Goal: Task Accomplishment & Management: Manage account settings

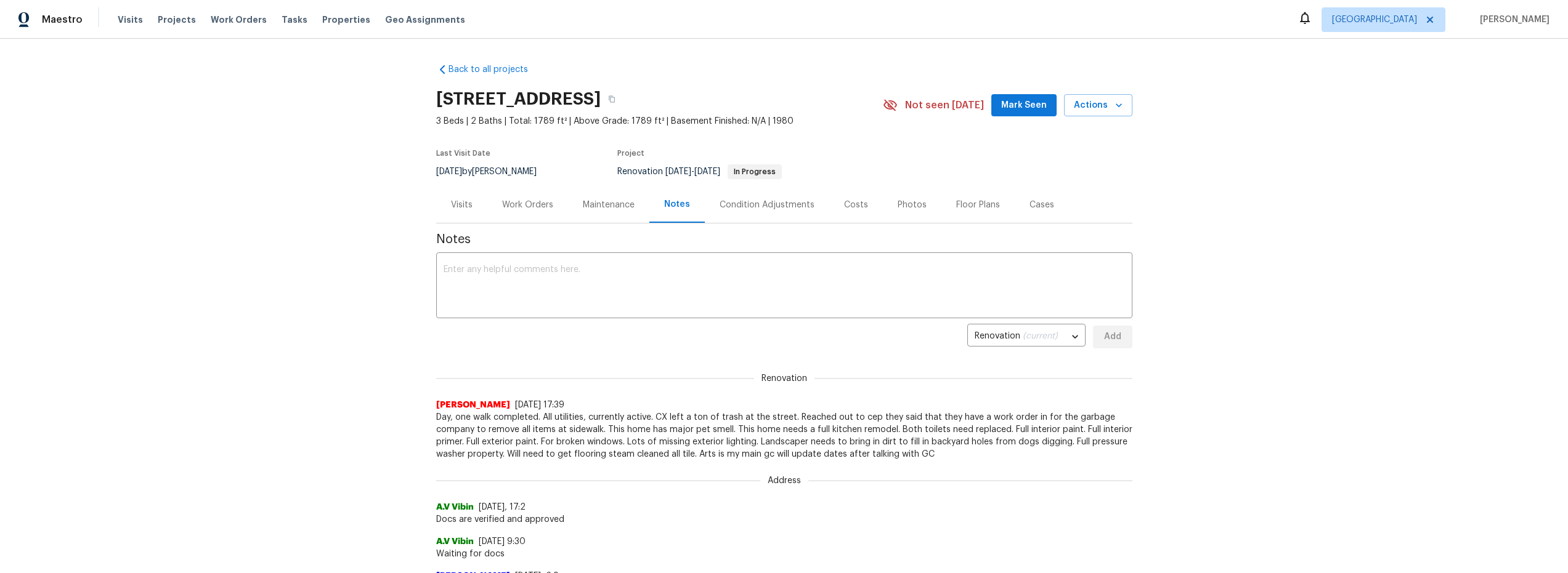
click at [527, 204] on div "Work Orders" at bounding box center [527, 205] width 51 height 13
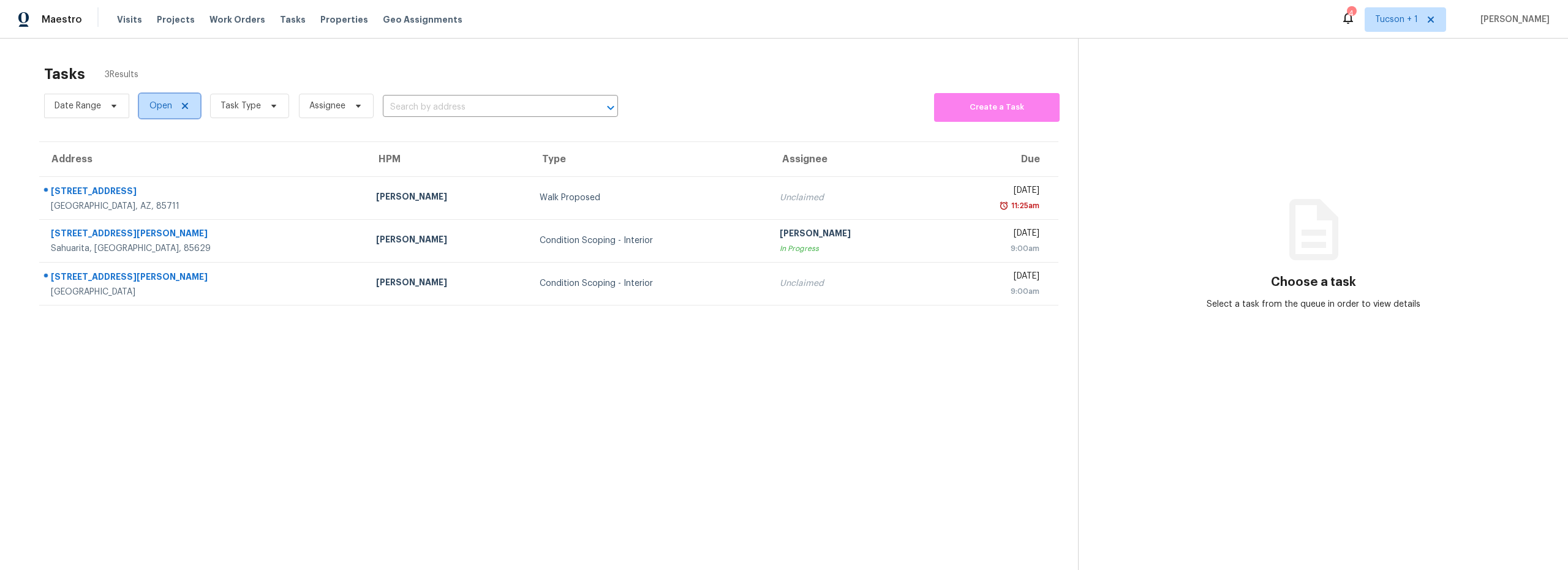
click at [162, 108] on span "Open" at bounding box center [161, 106] width 22 height 12
click at [232, 104] on span "Task Type" at bounding box center [241, 106] width 41 height 12
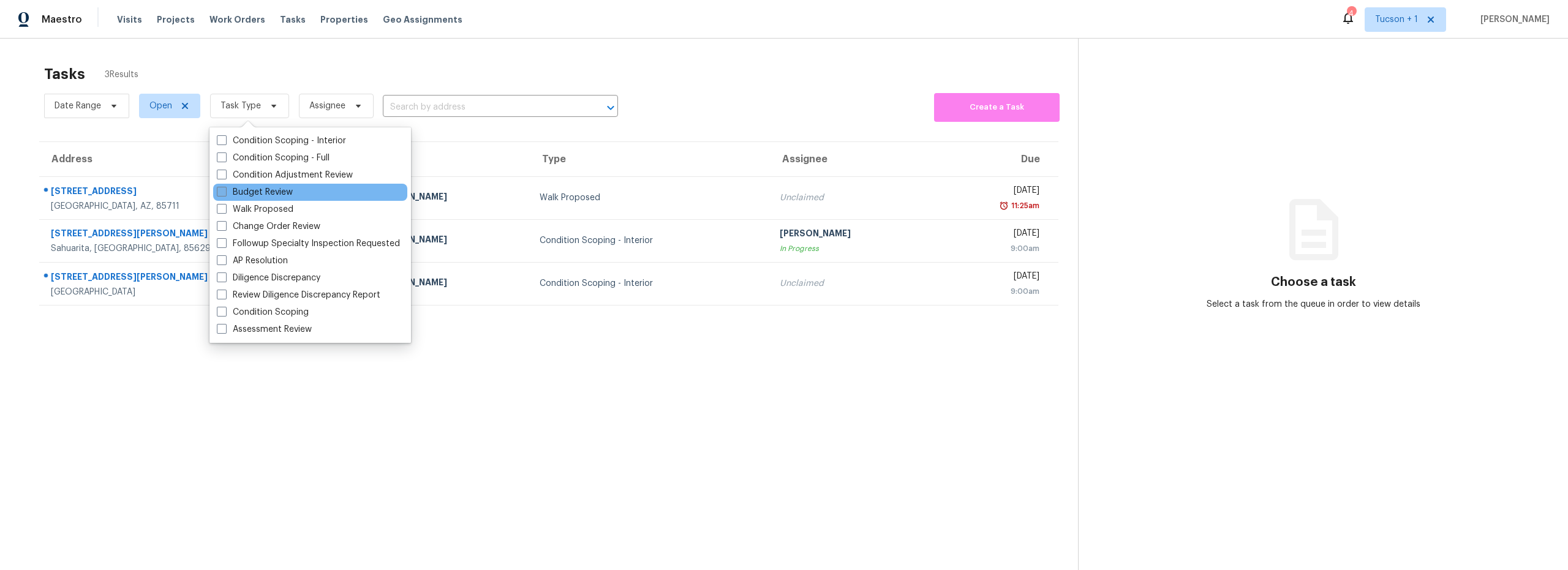
click at [279, 195] on label "Budget Review" at bounding box center [255, 192] width 76 height 12
click at [225, 194] on input "Budget Review" at bounding box center [221, 190] width 8 height 8
checkbox input "true"
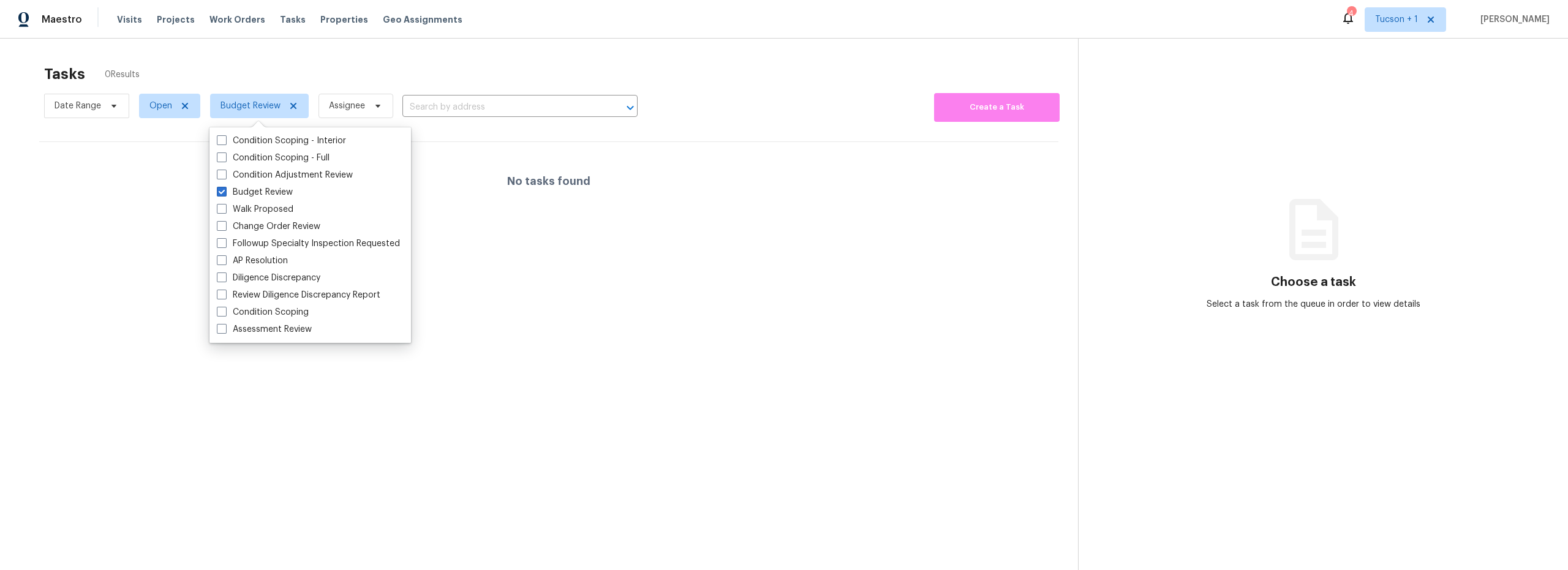
click at [536, 378] on section "Tasks 0 Results Date Range Open Budget Review Assignee ​ Create a Task No tasks…" at bounding box center [549, 333] width 1059 height 551
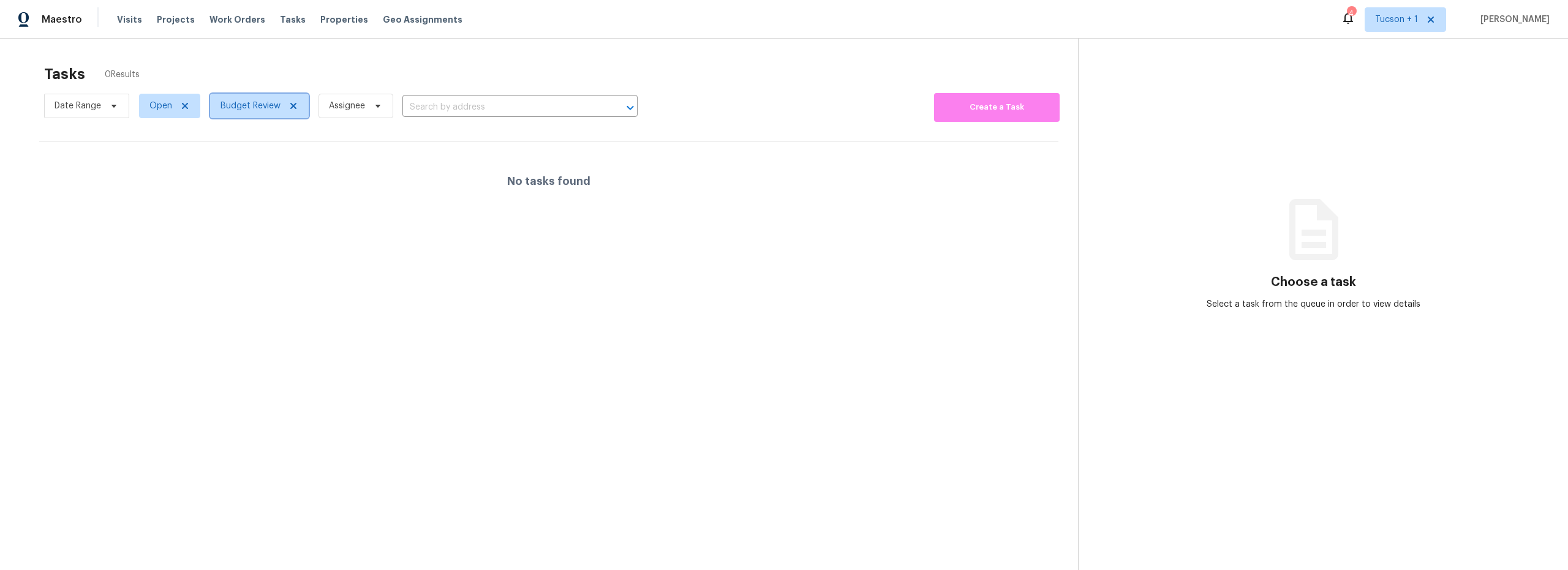
click at [261, 109] on span "Budget Review" at bounding box center [251, 106] width 60 height 12
click at [492, 292] on section "Tasks 0 Results Date Range Open Budget Review Assignee ​ Create a Task No tasks…" at bounding box center [549, 333] width 1059 height 551
click at [249, 110] on span "Budget Review" at bounding box center [251, 106] width 60 height 12
click at [520, 353] on section "Tasks 0 Results Date Range Open Budget Review Assignee ​ Create a Task No tasks…" at bounding box center [549, 333] width 1059 height 551
click at [252, 112] on span "Budget Review" at bounding box center [259, 106] width 99 height 24
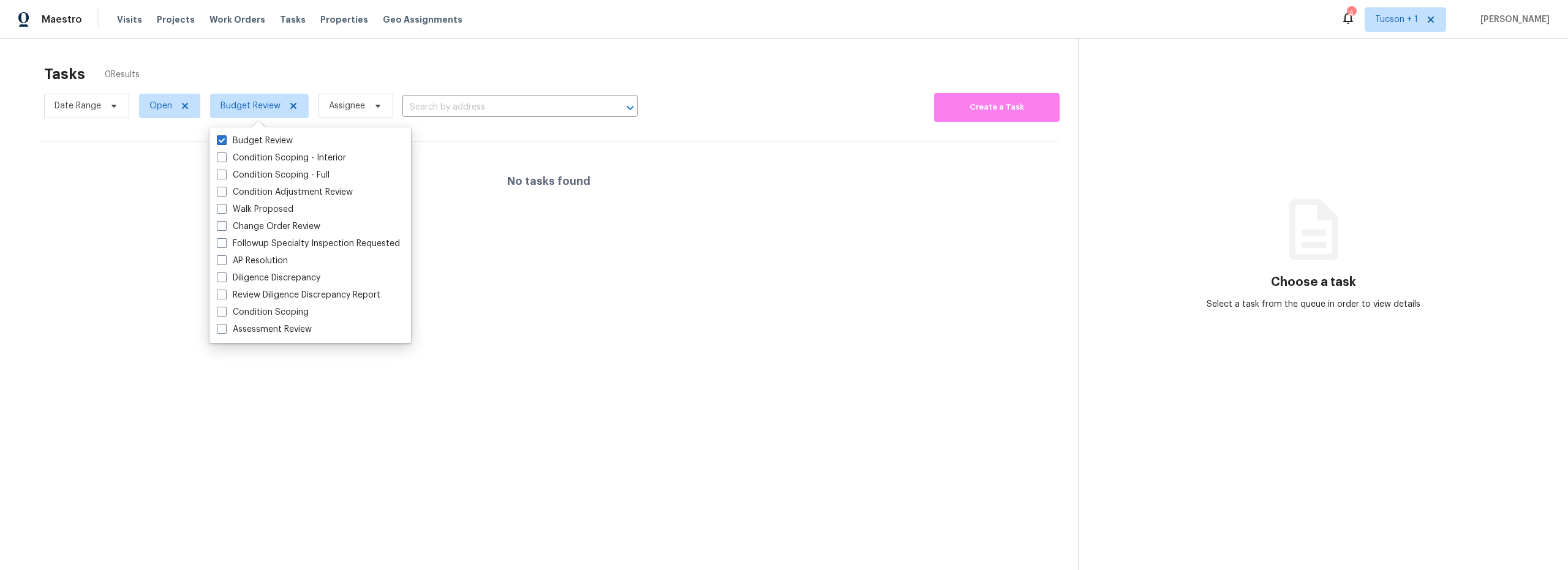
click at [531, 344] on section "Tasks 0 Results Date Range Open Budget Review Assignee ​ Create a Task No tasks…" at bounding box center [549, 333] width 1059 height 551
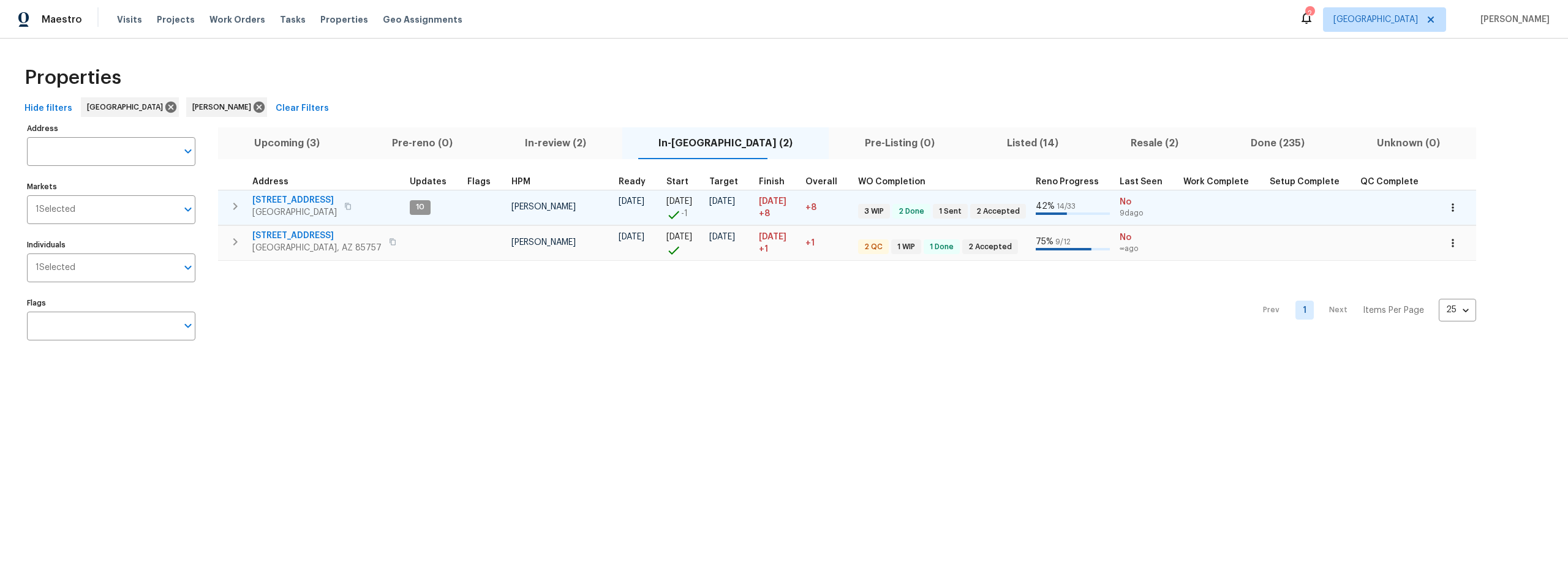
click at [302, 201] on span "[STREET_ADDRESS]" at bounding box center [294, 201] width 84 height 12
click at [299, 199] on span "[STREET_ADDRESS]" at bounding box center [294, 201] width 84 height 12
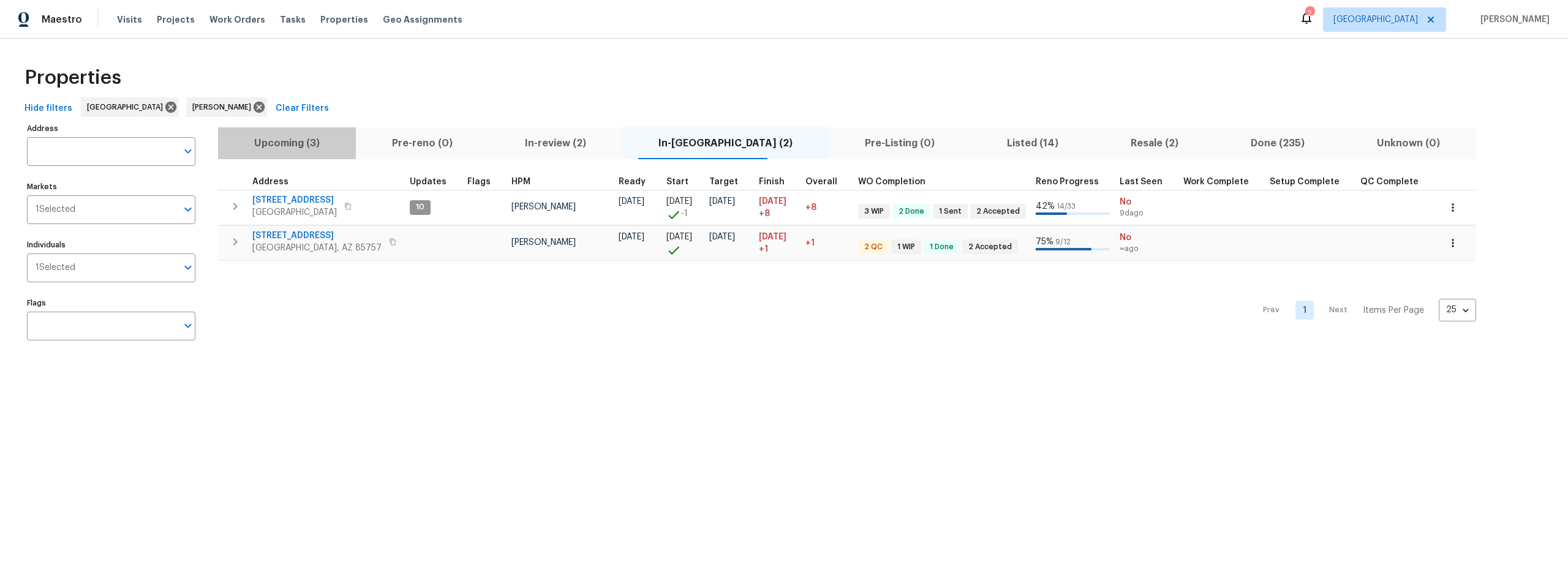
click at [287, 151] on span "Upcoming (3)" at bounding box center [287, 143] width 123 height 17
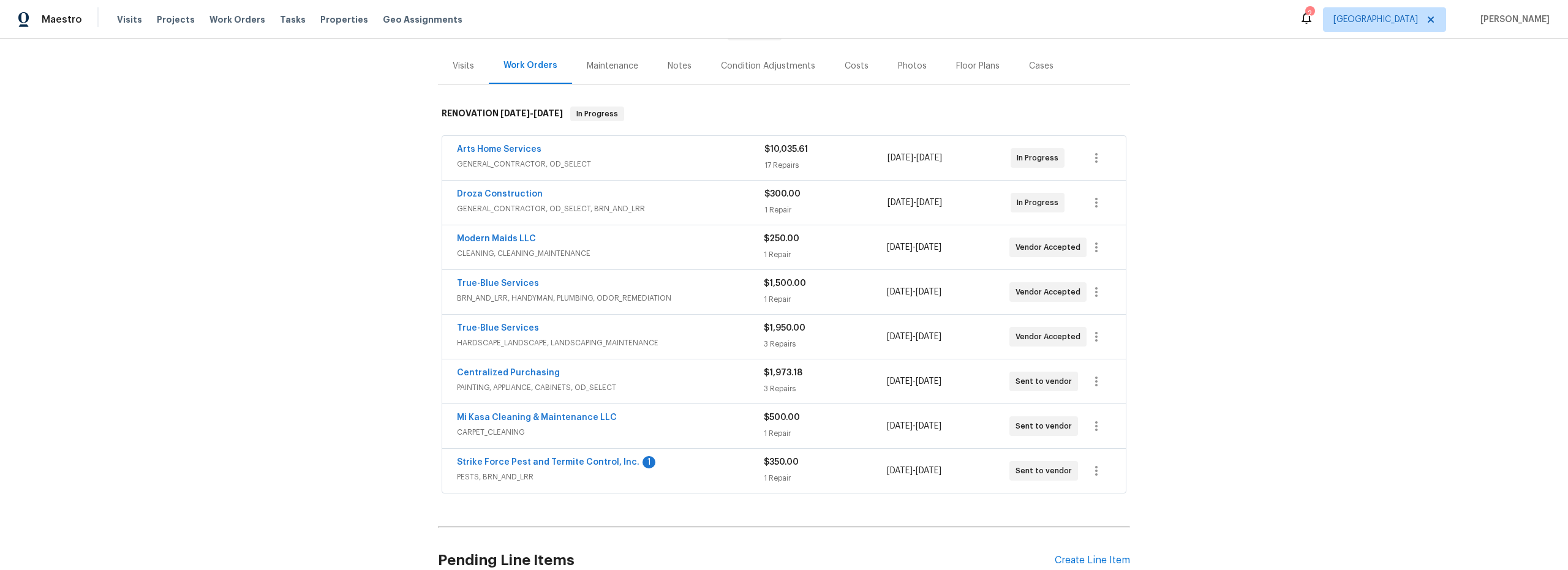
scroll to position [152, 0]
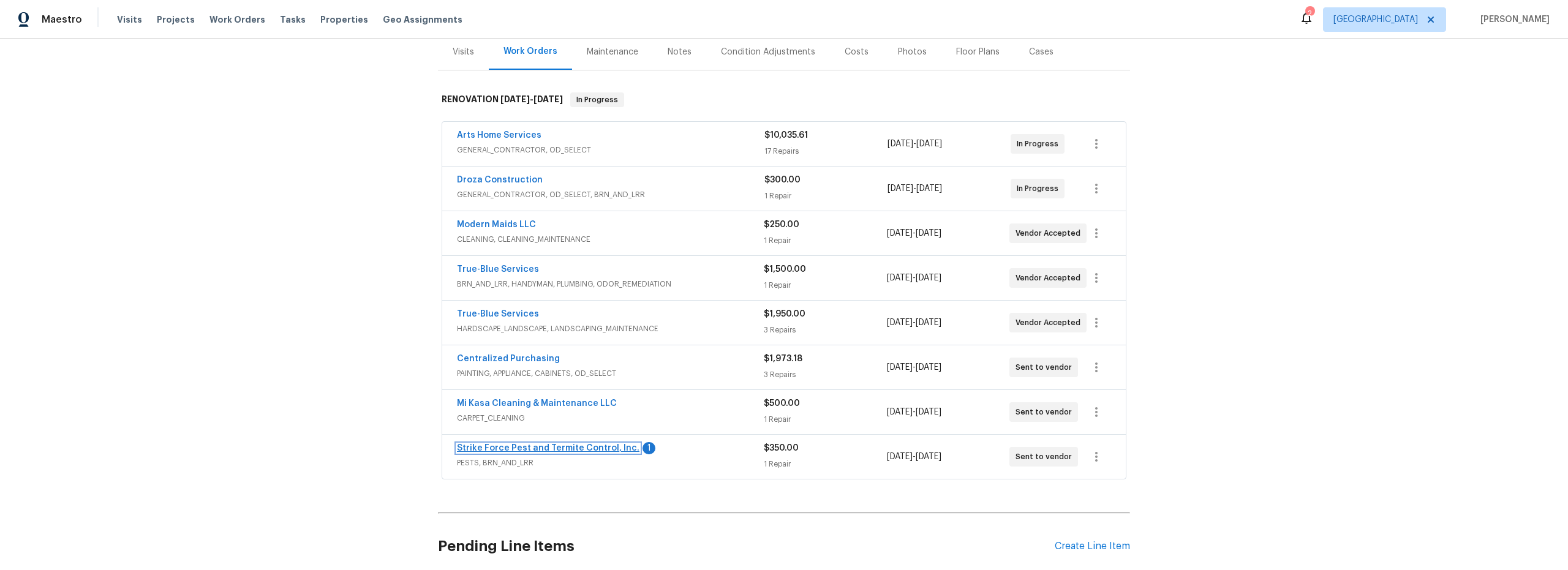
click at [591, 449] on link "Strike Force Pest and Termite Control, Inc." at bounding box center [548, 449] width 182 height 9
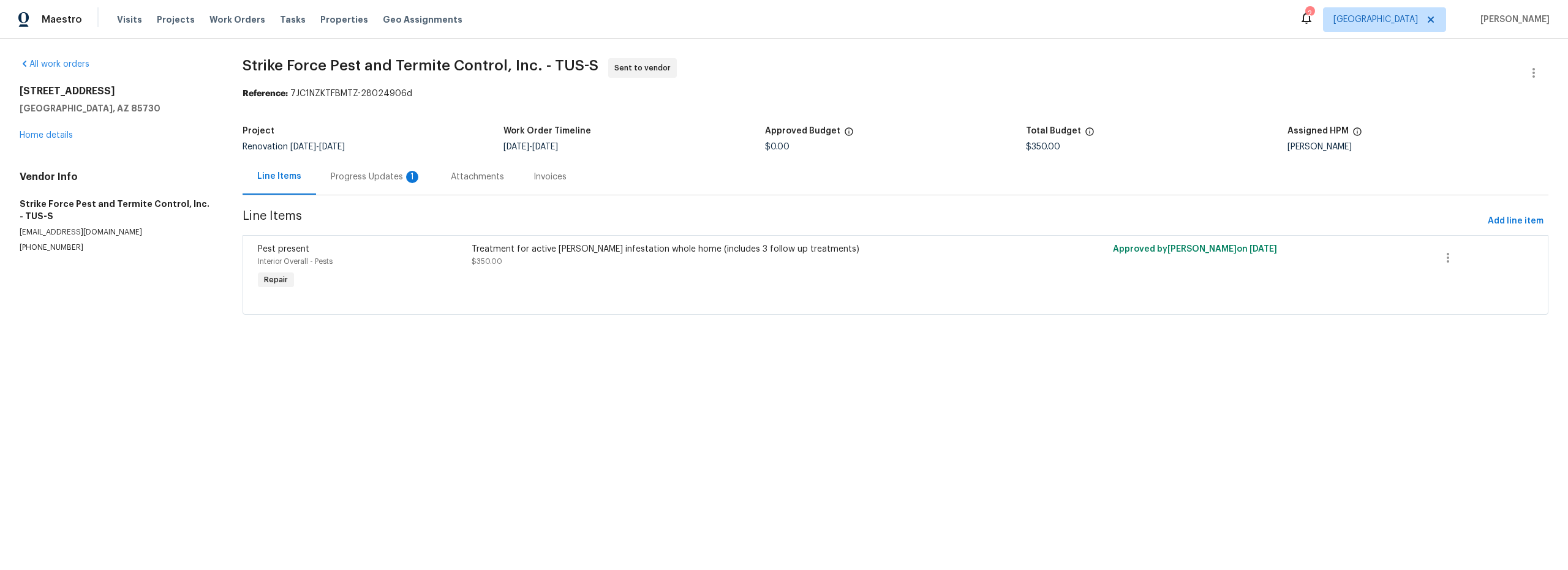
click at [368, 171] on div "Progress Updates 1" at bounding box center [376, 177] width 91 height 12
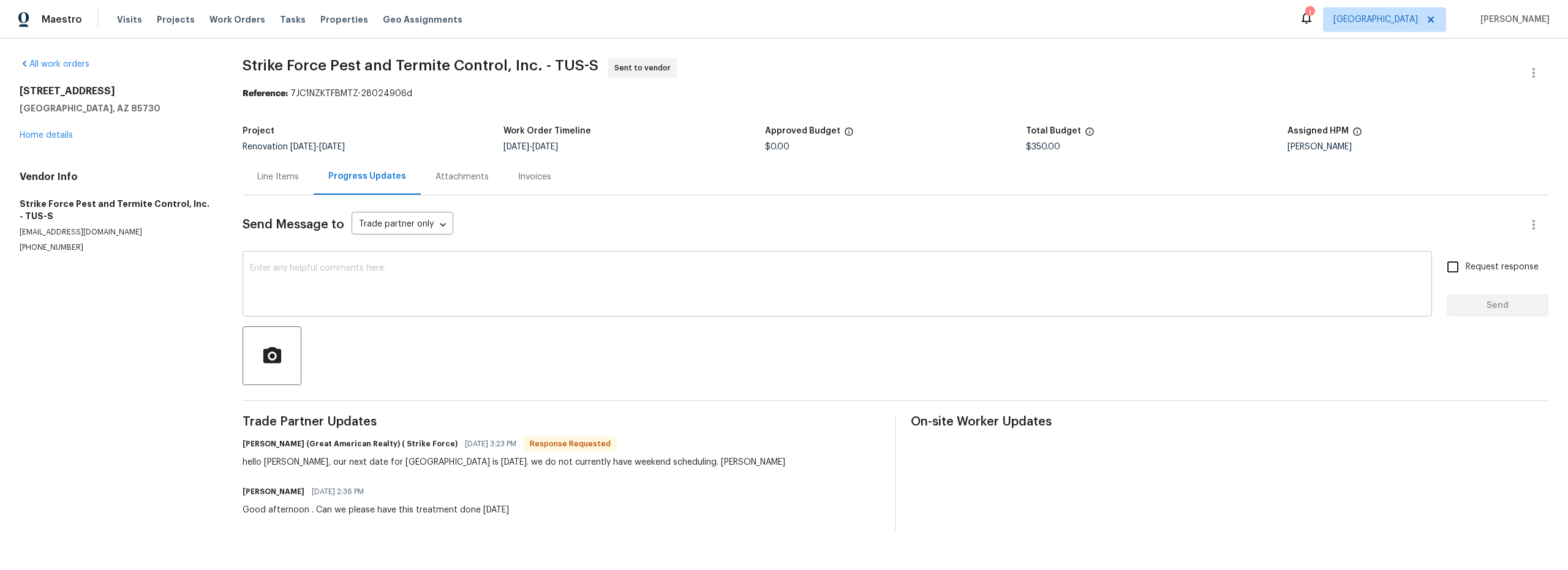
click at [486, 286] on textarea at bounding box center [837, 285] width 1175 height 43
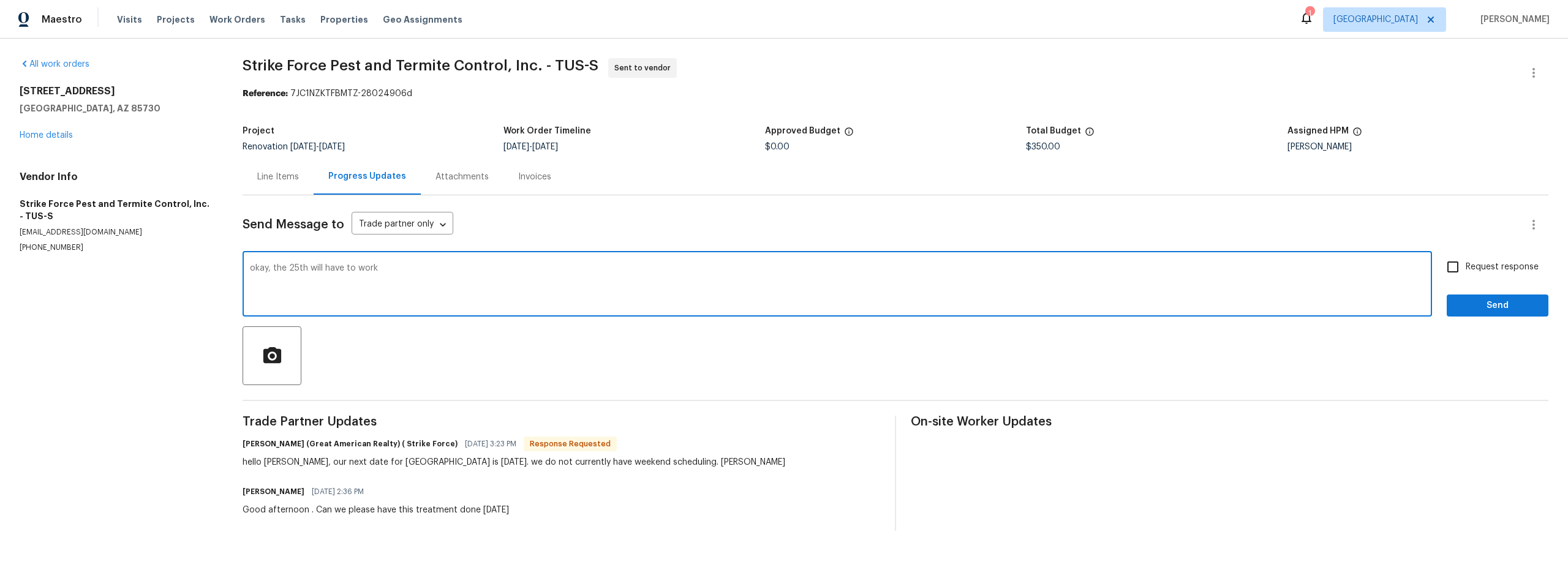
type textarea "okay, the 25th will have to work"
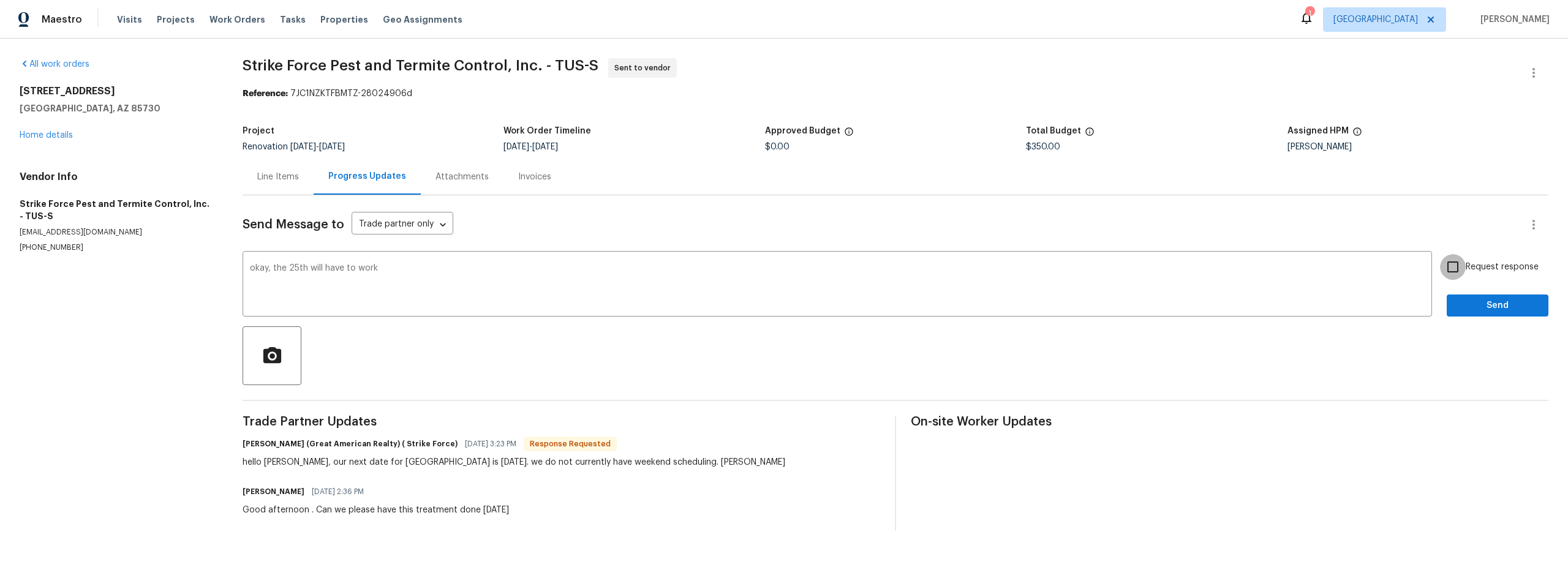
click at [1451, 271] on input "Request response" at bounding box center [1452, 267] width 26 height 26
checkbox input "true"
click at [1476, 300] on span "Send" at bounding box center [1497, 306] width 82 height 16
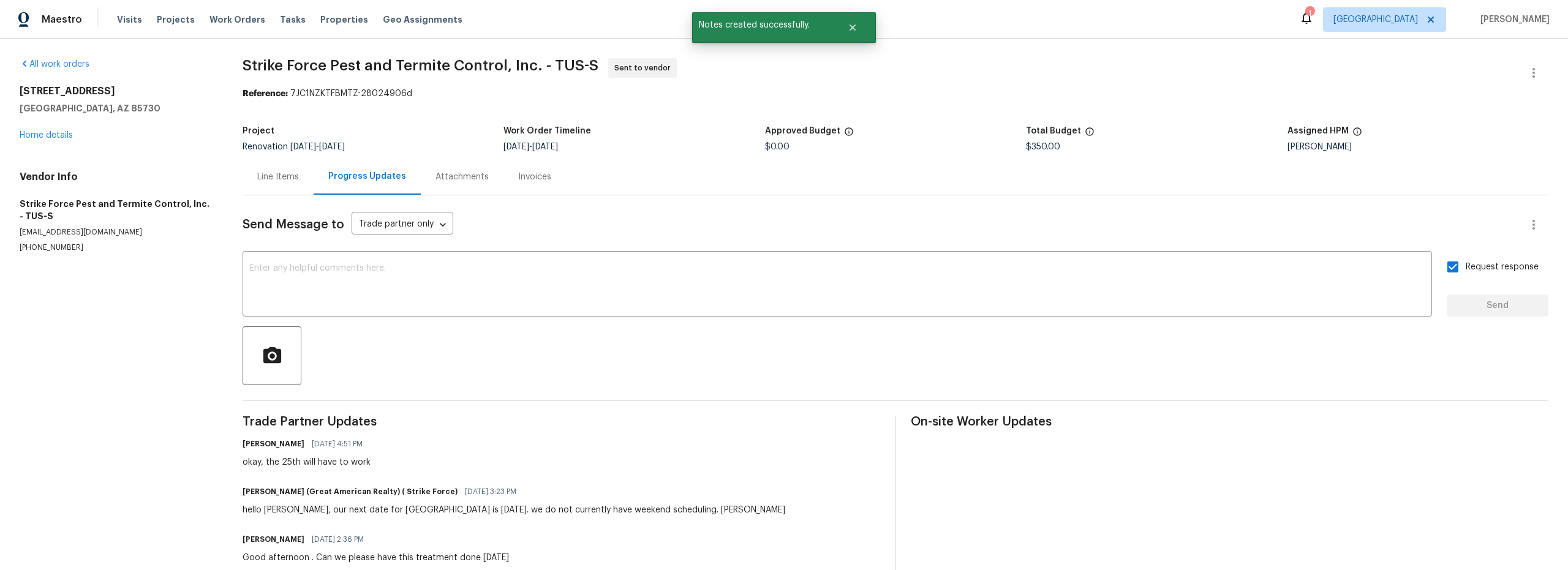
click at [46, 128] on div "8558 E Ruby Dr Tucson, AZ 85730 Home details" at bounding box center [116, 113] width 194 height 56
click at [55, 136] on link "Home details" at bounding box center [46, 136] width 53 height 9
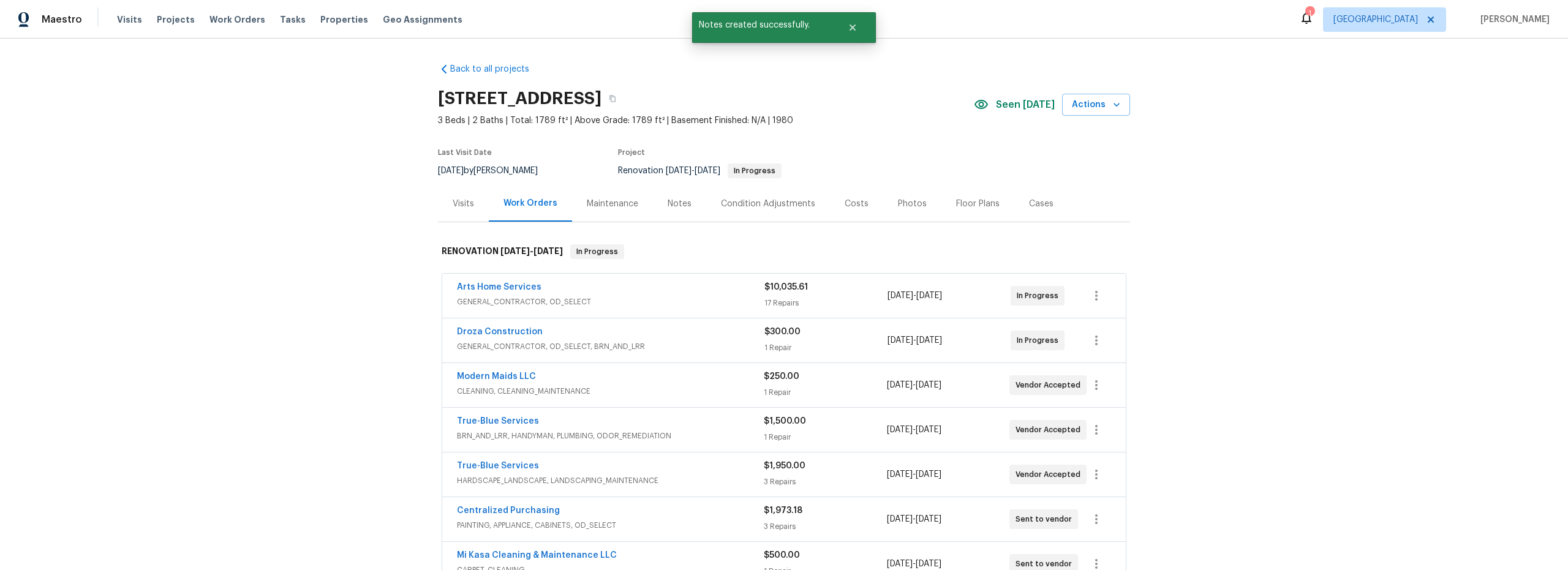
click at [671, 200] on div "Notes" at bounding box center [679, 204] width 24 height 12
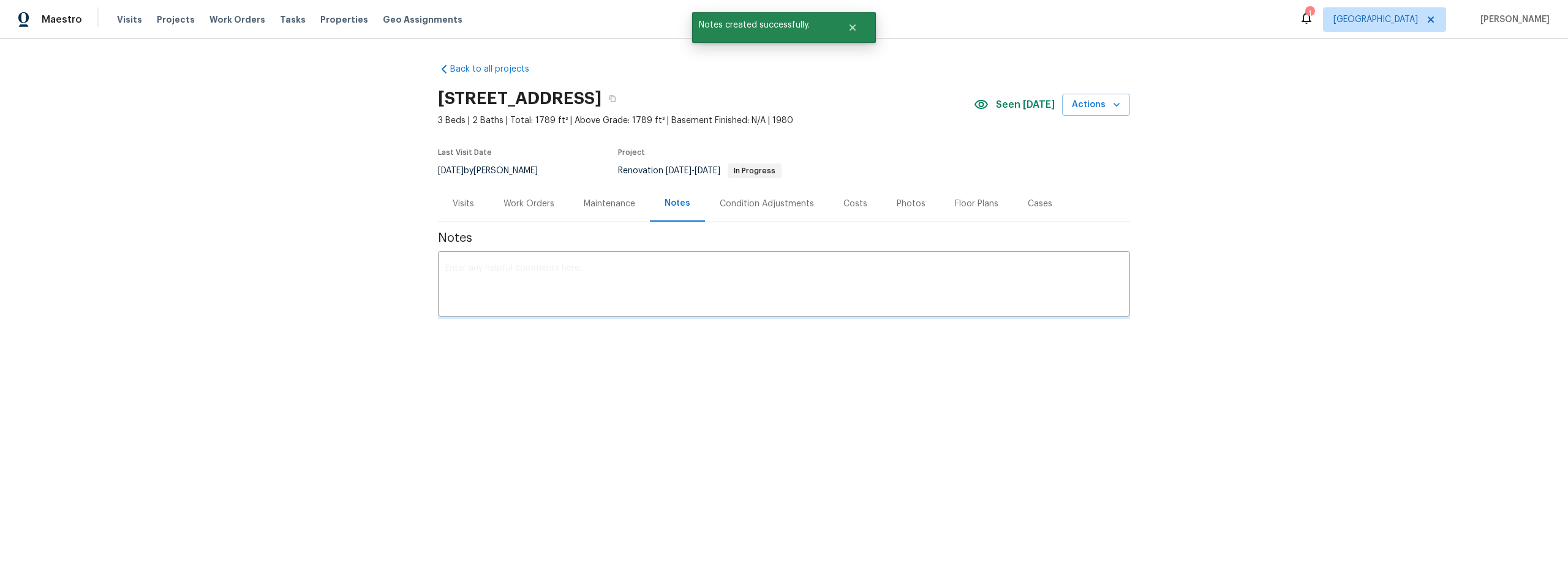
click at [591, 282] on textarea at bounding box center [784, 285] width 677 height 43
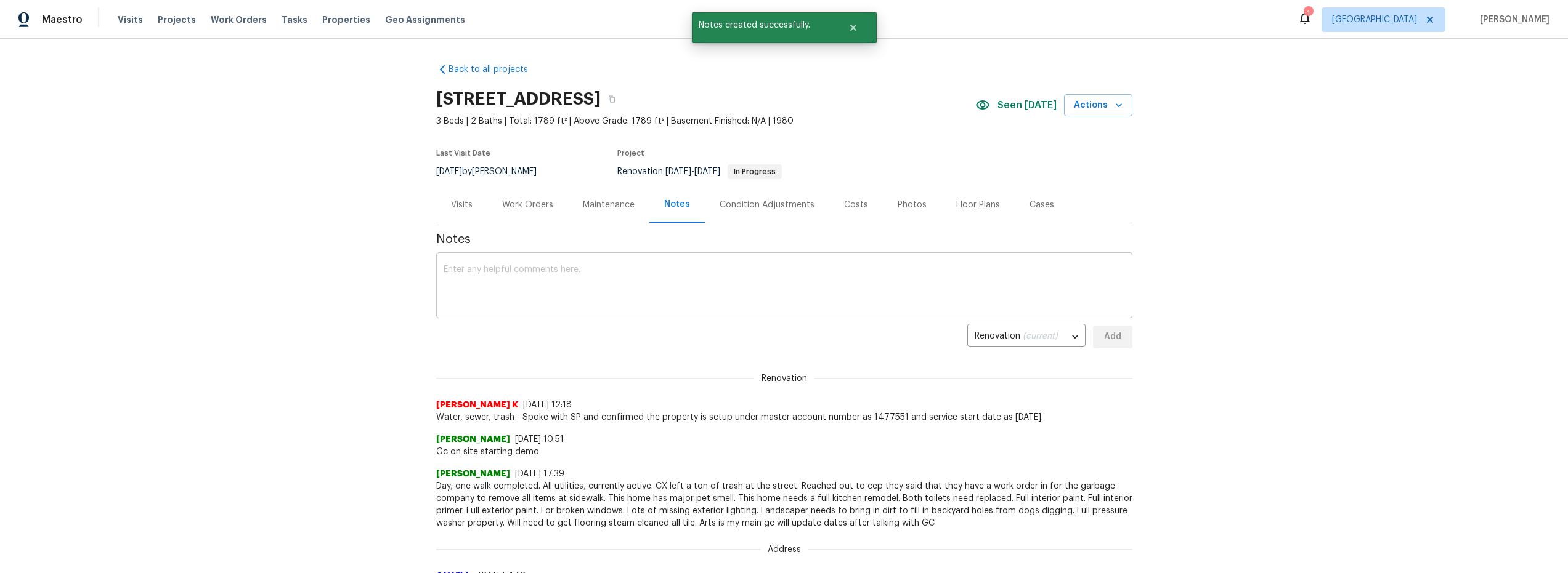
click at [592, 285] on textarea at bounding box center [785, 286] width 682 height 43
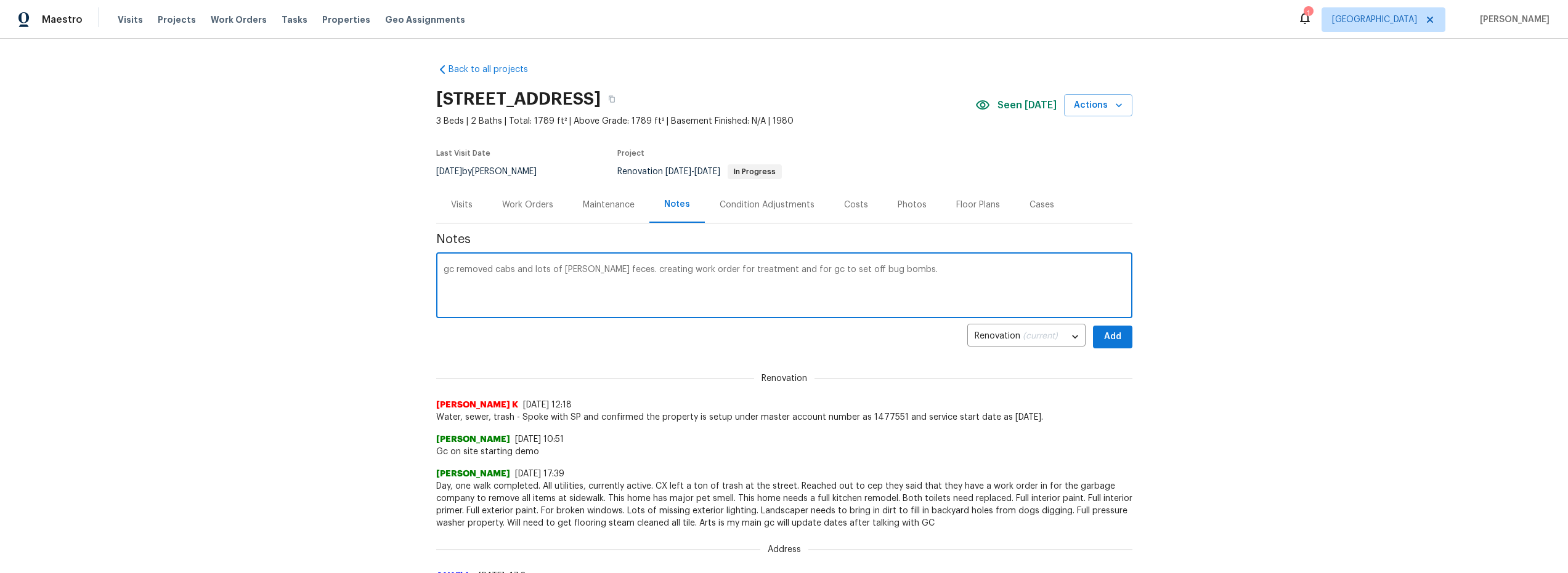
click at [744, 270] on textarea "gc removed cabs and lots of roach feces. creating work order for treatment and …" at bounding box center [785, 286] width 682 height 43
click at [970, 266] on textarea "gc removed cabs and lots of roach feces. creating work order for treatment but …" at bounding box center [785, 286] width 682 height 43
drag, startPoint x: 1085, startPoint y: 269, endPoint x: 1101, endPoint y: 283, distance: 21.3
click at [1086, 270] on textarea "gc removed cabs and lots of roach feces. creating work order for treatment but …" at bounding box center [785, 286] width 682 height 43
type textarea "gc removed cabs and lots of roach feces. creating work order for treatment but …"
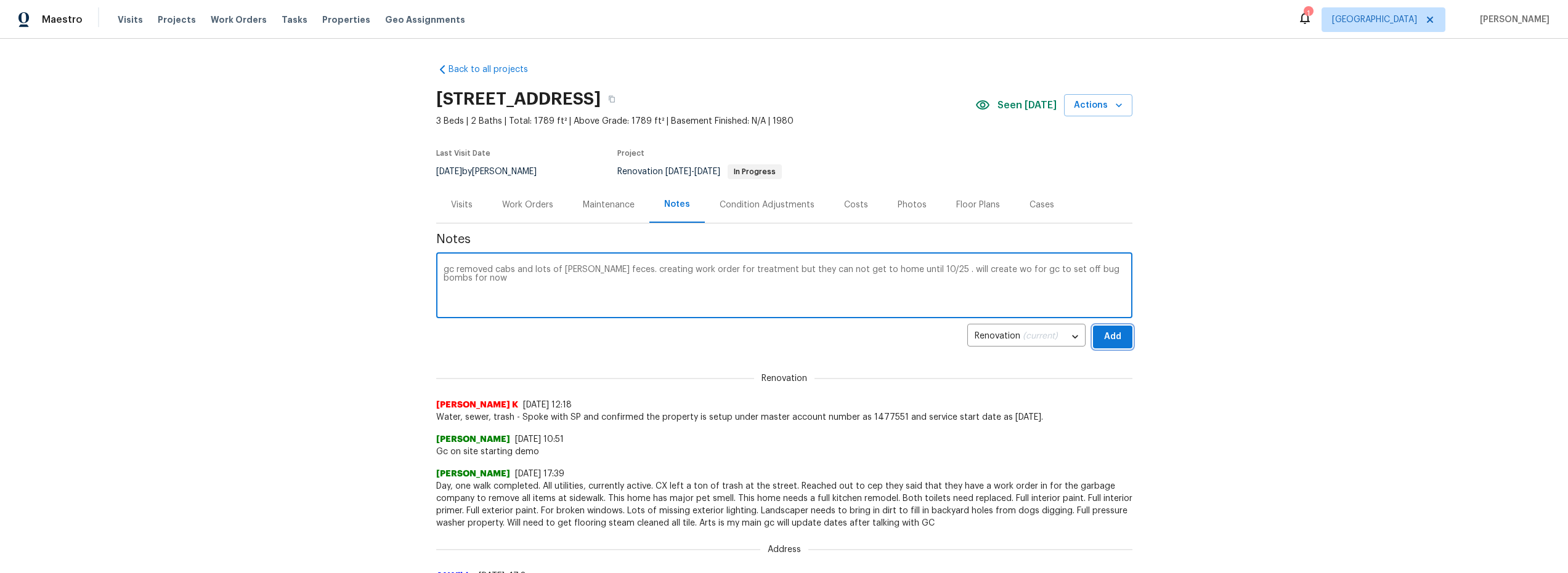
click at [1105, 334] on span "Add" at bounding box center [1112, 337] width 19 height 16
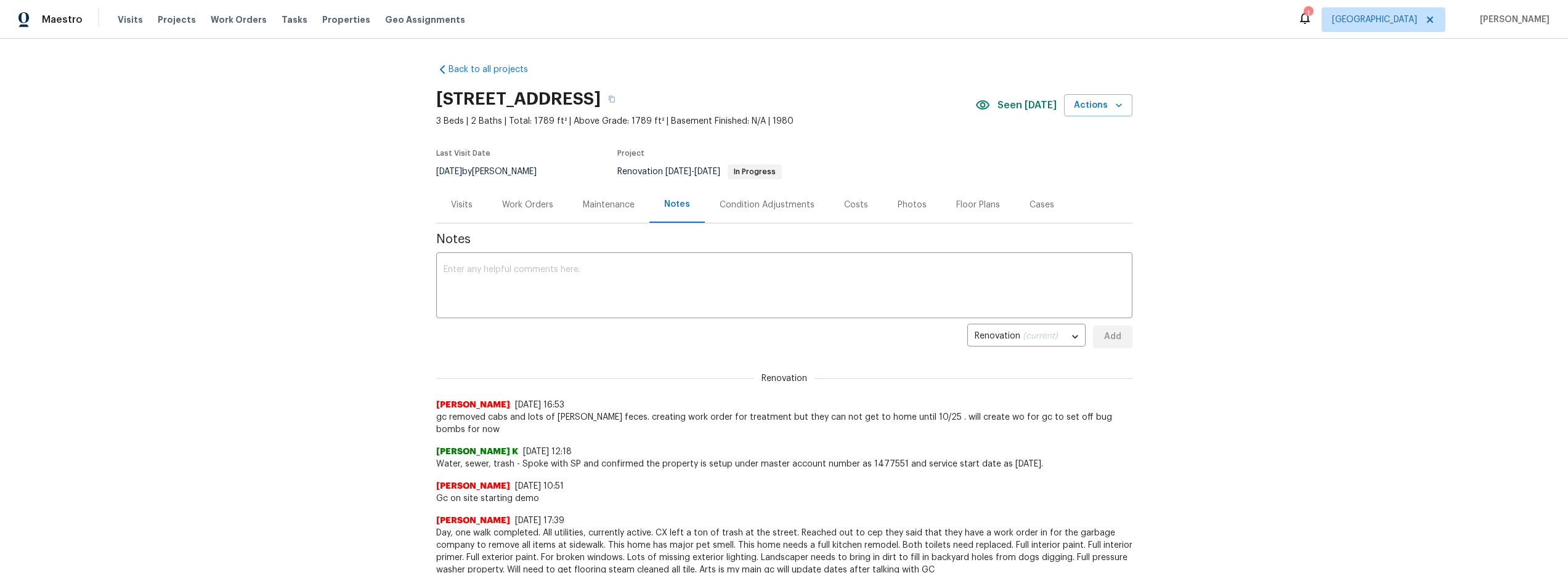
click at [527, 205] on div "Work Orders" at bounding box center [527, 205] width 51 height 13
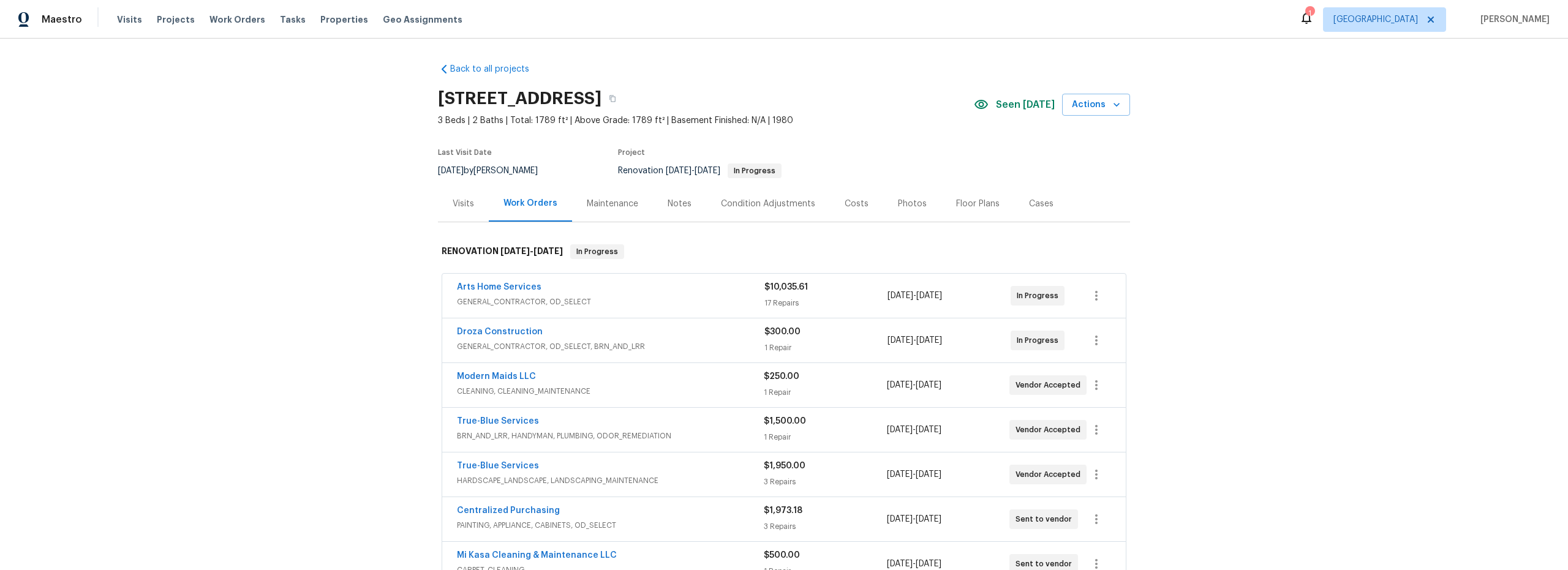
click at [579, 292] on div "Arts Home Services" at bounding box center [611, 289] width 307 height 15
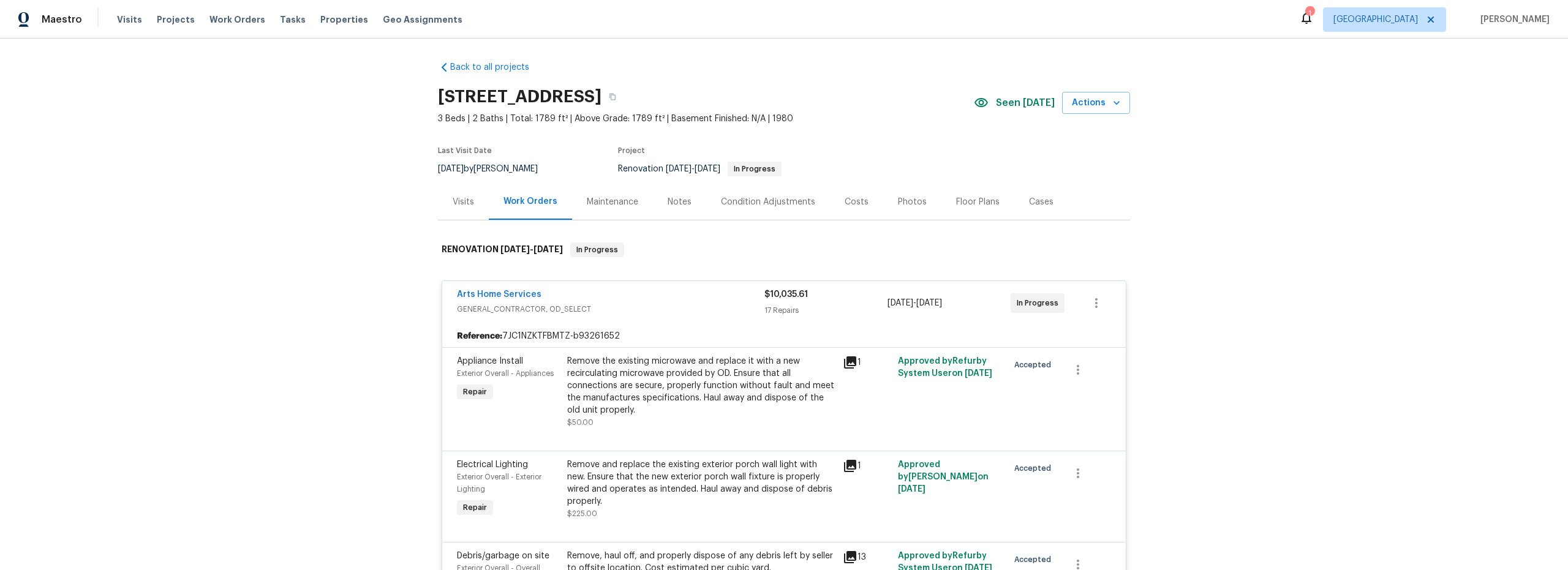
scroll to position [2, 0]
drag, startPoint x: 512, startPoint y: 291, endPoint x: 522, endPoint y: 292, distance: 10.0
click at [512, 291] on link "Arts Home Services" at bounding box center [499, 294] width 84 height 9
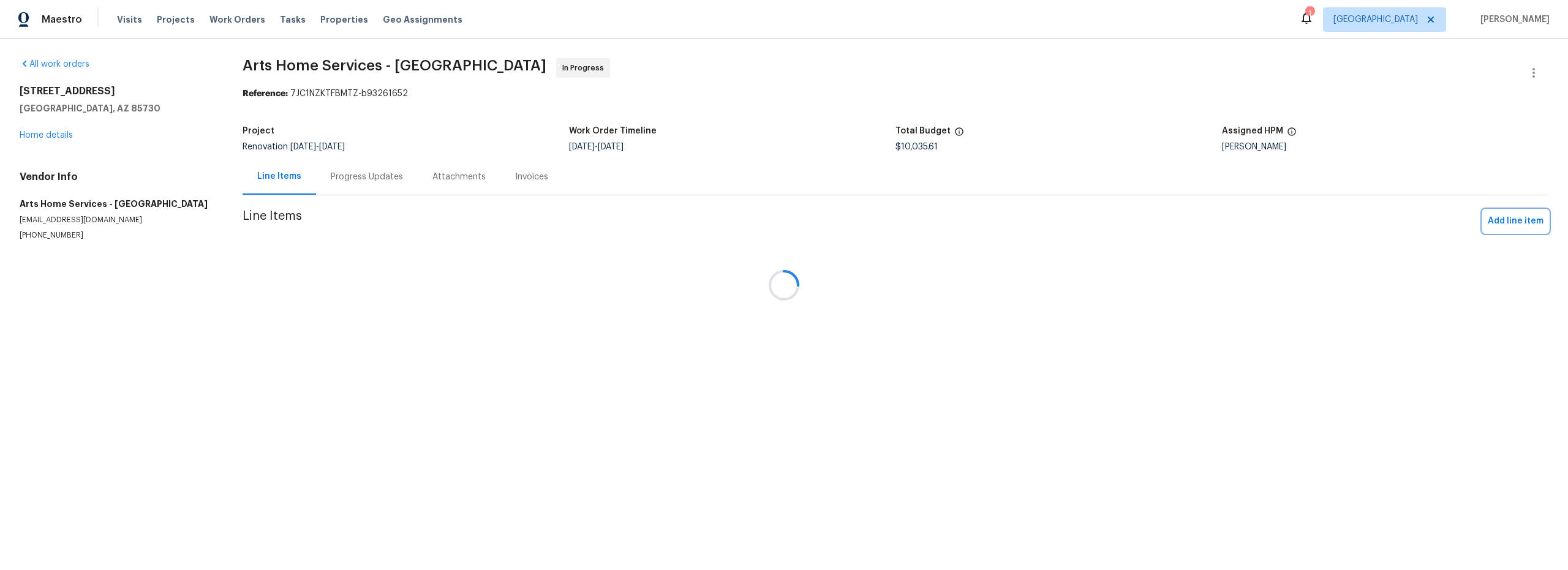
click at [1504, 225] on span "Add line item" at bounding box center [1516, 221] width 56 height 16
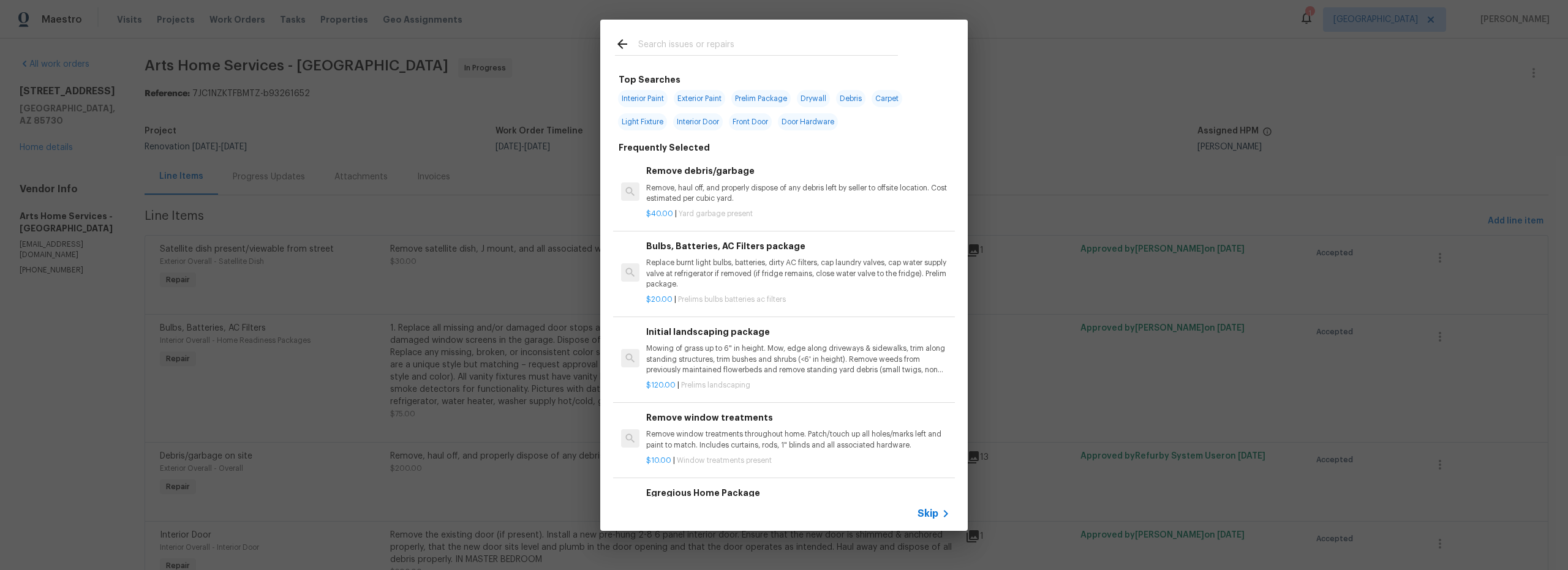
click at [716, 54] on input "text" at bounding box center [768, 46] width 260 height 18
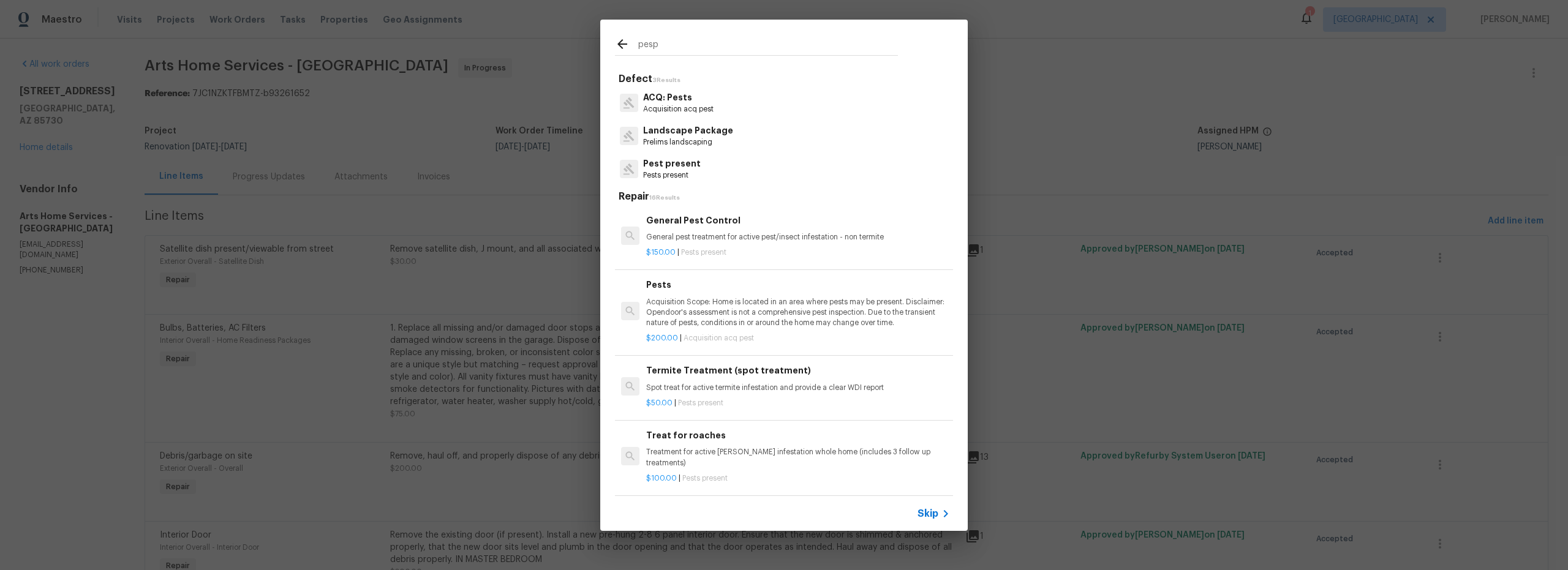
type input "pesp"
click at [704, 166] on div "Pest present Pests present" at bounding box center [784, 169] width 338 height 33
click at [689, 169] on p "Pest present" at bounding box center [672, 164] width 57 height 13
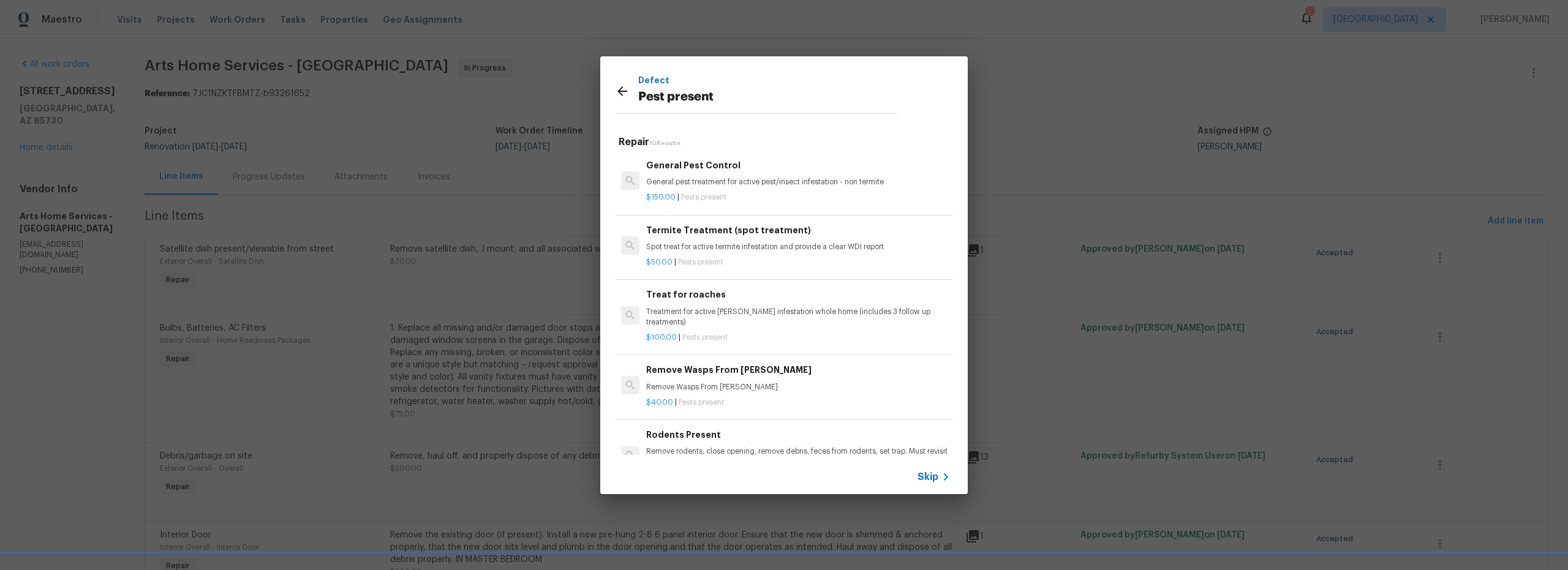
click at [747, 195] on p "$150.00 | Pests present" at bounding box center [798, 198] width 304 height 11
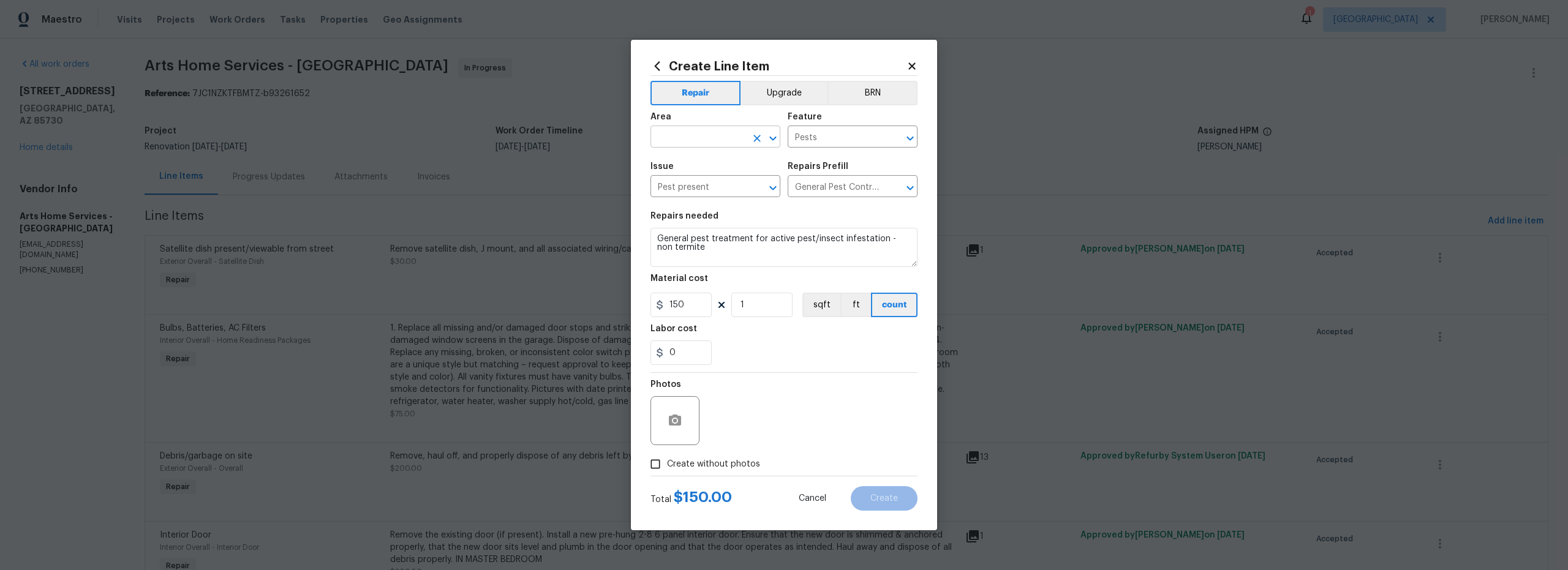
click at [700, 138] on input "text" at bounding box center [698, 138] width 96 height 19
click at [699, 187] on li "Interior Overall" at bounding box center [716, 185] width 130 height 20
type input "Interior Overall"
drag, startPoint x: 709, startPoint y: 247, endPoint x: 644, endPoint y: 205, distance: 77.4
click at [644, 205] on div "Create Line Item Repair Upgrade BRN Area Interior Overall ​ Feature Pests ​ Iss…" at bounding box center [784, 285] width 306 height 491
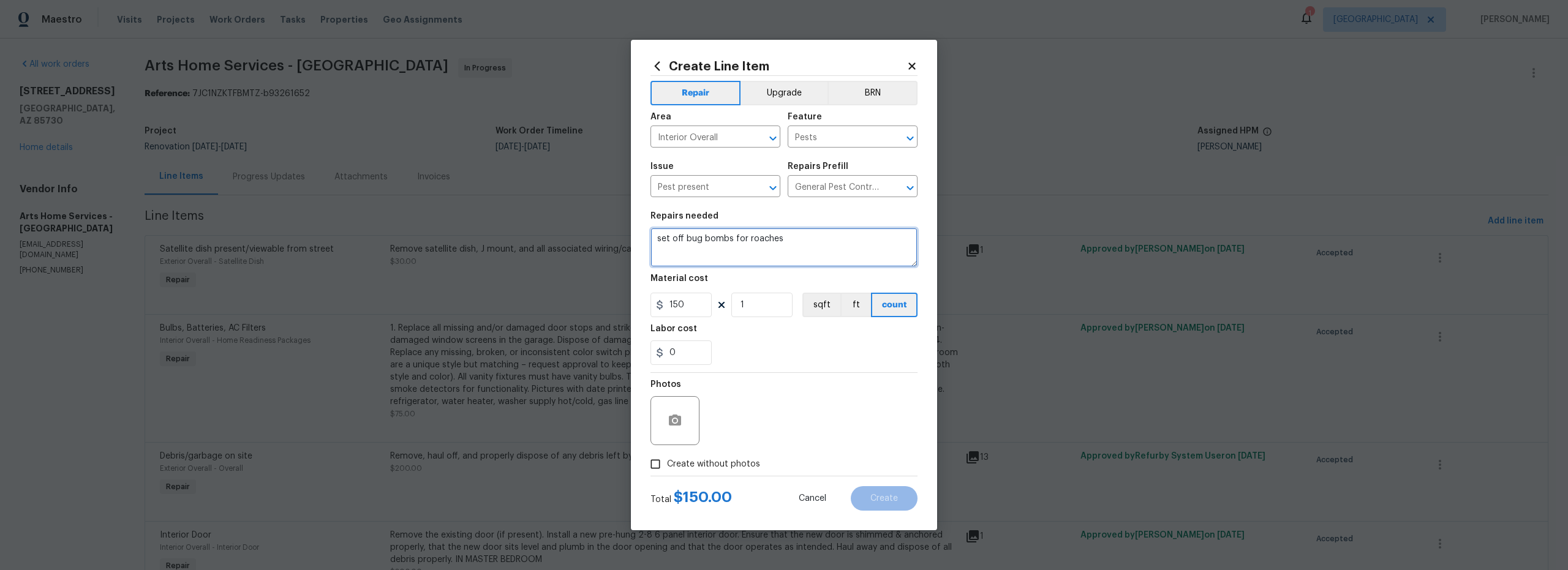
type textarea "set off bug bombs for roaches"
click at [694, 311] on input "150" at bounding box center [681, 304] width 61 height 24
type input "100"
click at [798, 403] on div "Photos" at bounding box center [784, 412] width 267 height 79
click at [661, 463] on input "Create without photos" at bounding box center [655, 464] width 23 height 23
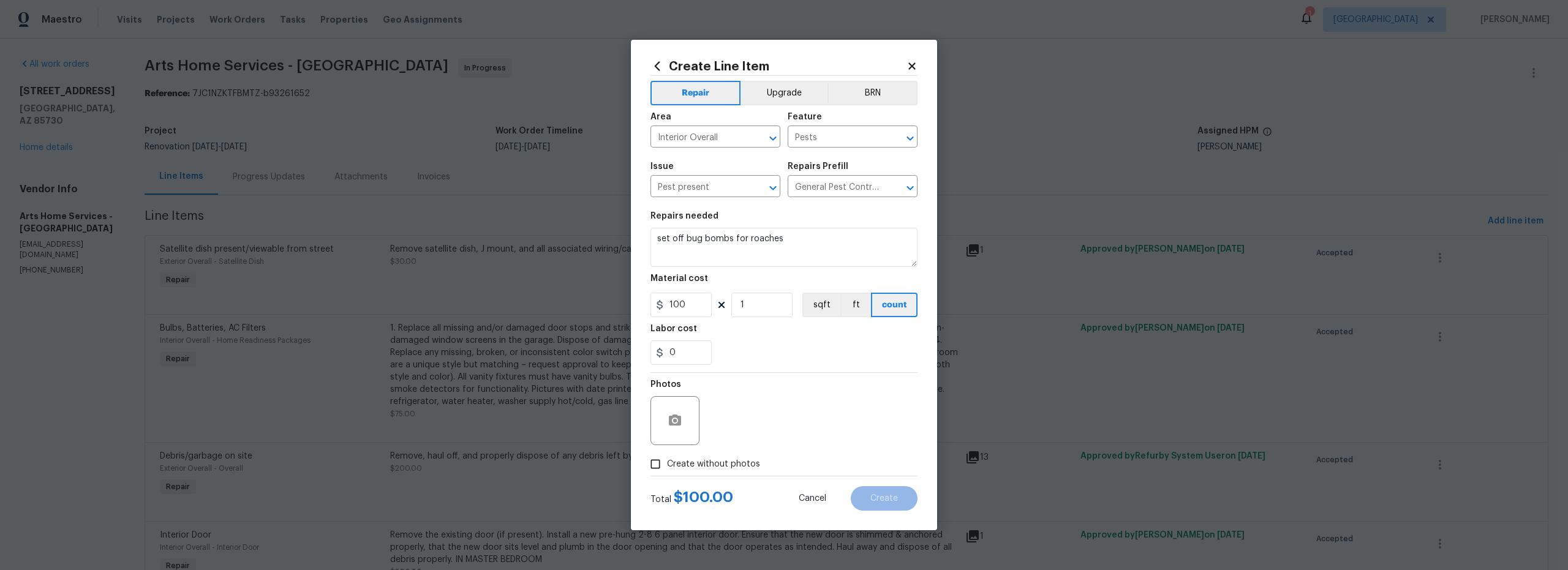
checkbox input "true"
click at [798, 426] on textarea at bounding box center [813, 421] width 208 height 49
type textarea "na"
click at [869, 496] on button "Create" at bounding box center [884, 498] width 67 height 24
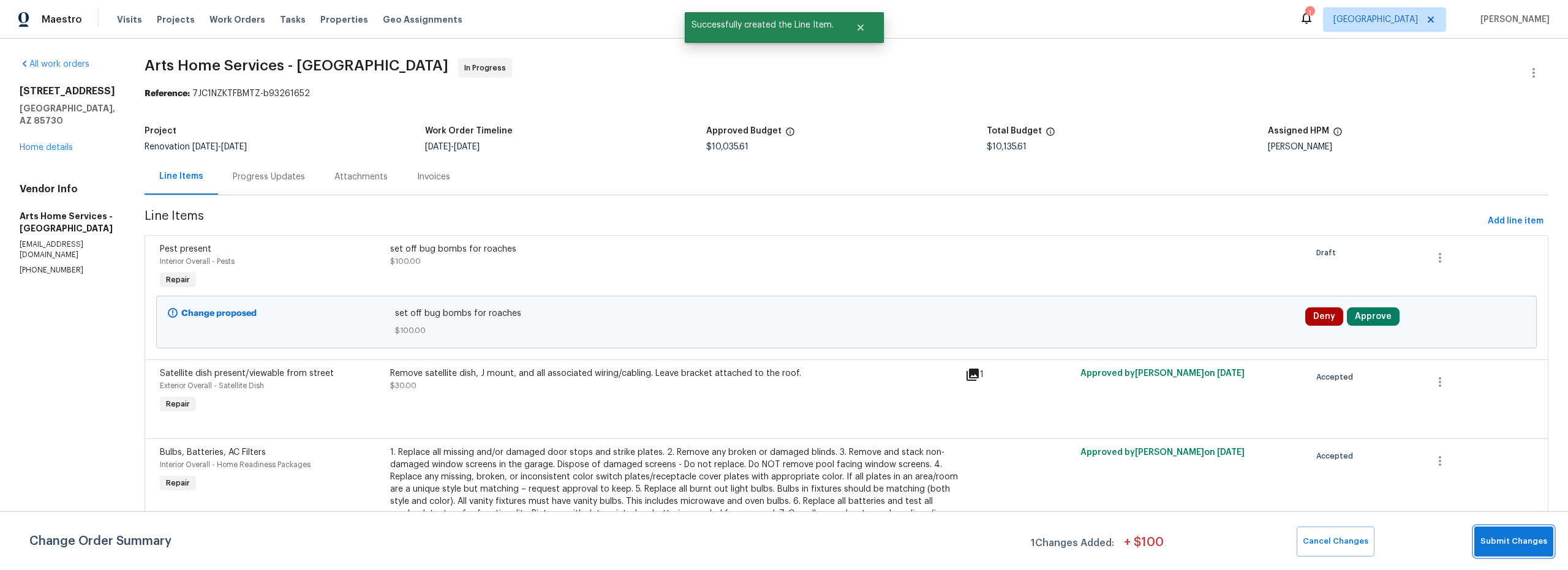
click at [1517, 546] on span "Submit Changes" at bounding box center [1514, 542] width 67 height 14
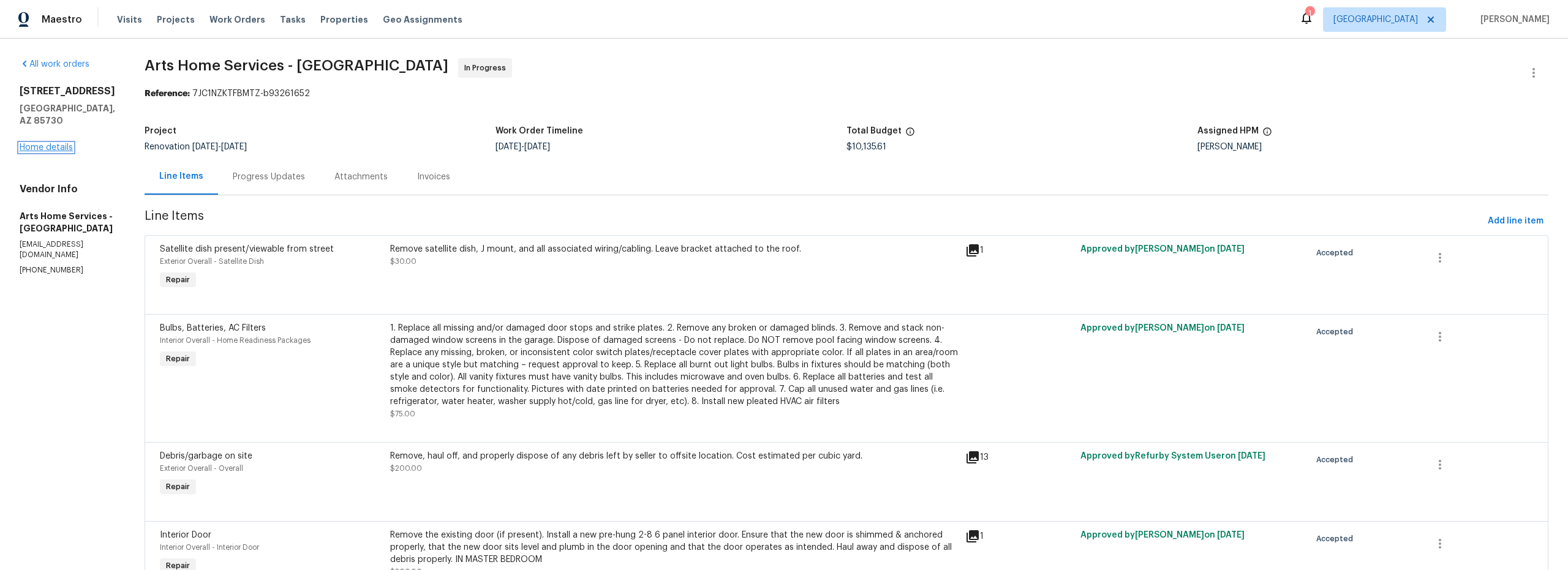
click at [50, 143] on link "Home details" at bounding box center [46, 148] width 53 height 9
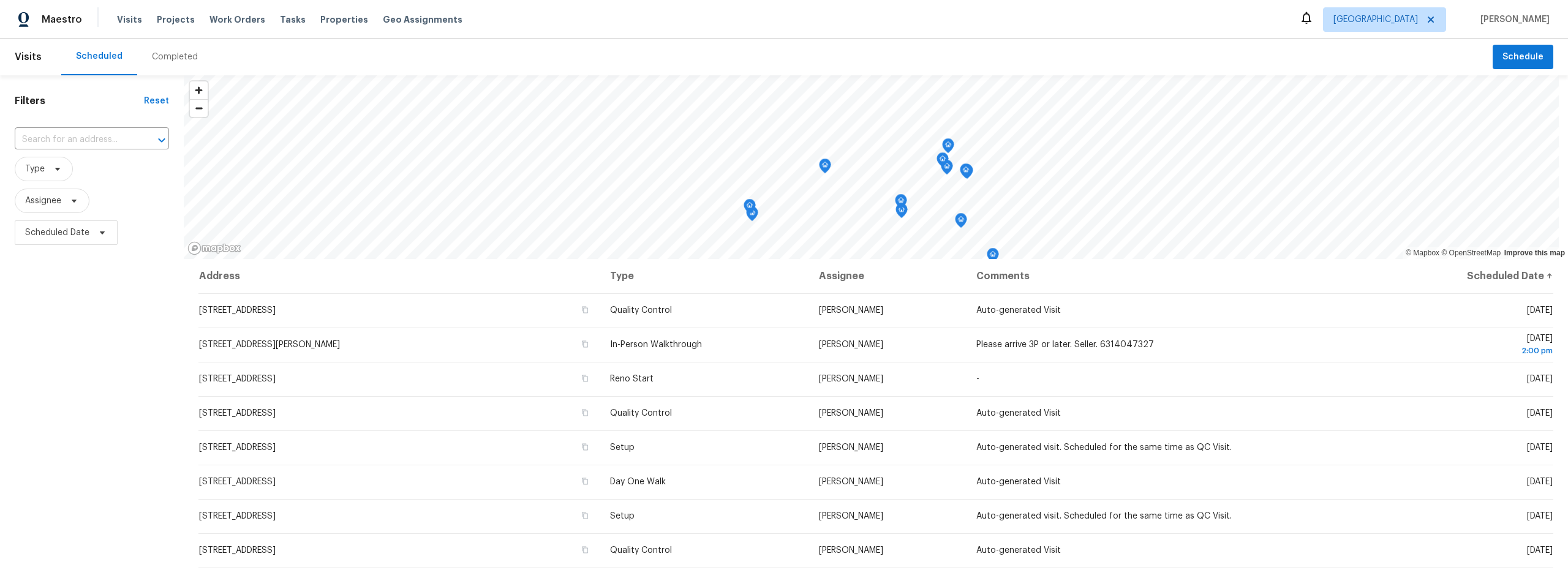
click at [164, 61] on div "Completed" at bounding box center [175, 57] width 46 height 12
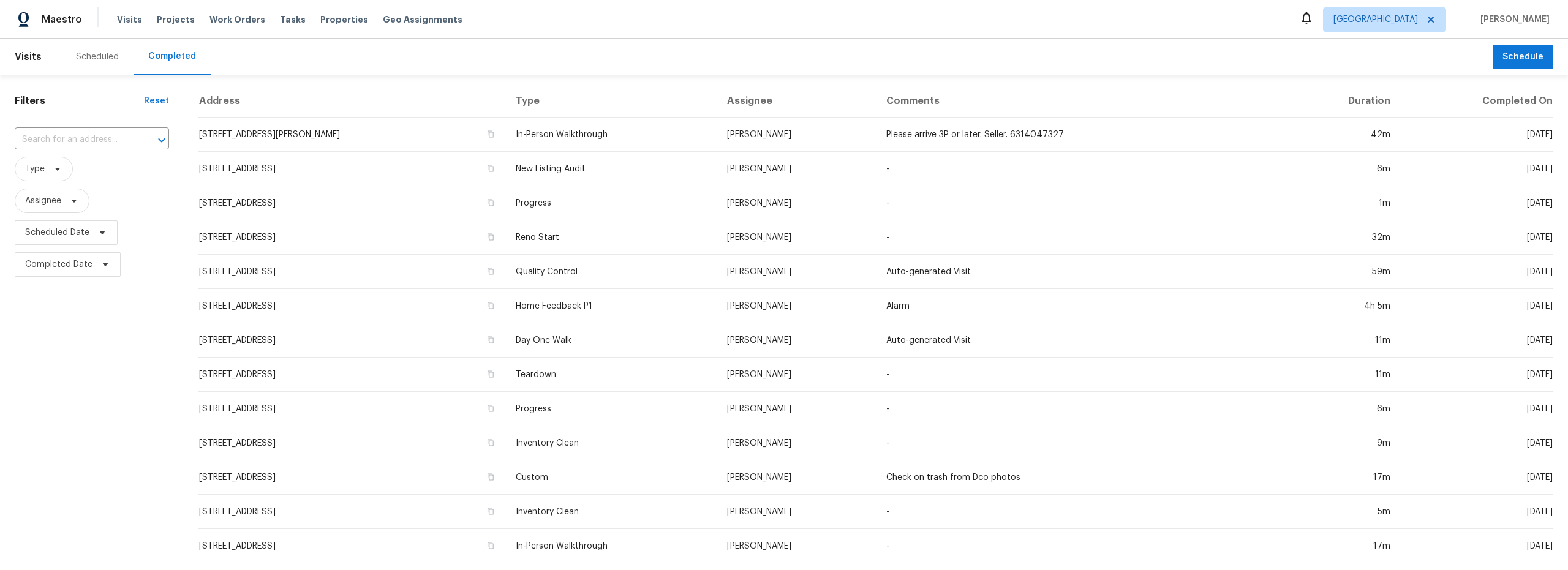
click at [116, 59] on div "Scheduled" at bounding box center [97, 57] width 43 height 12
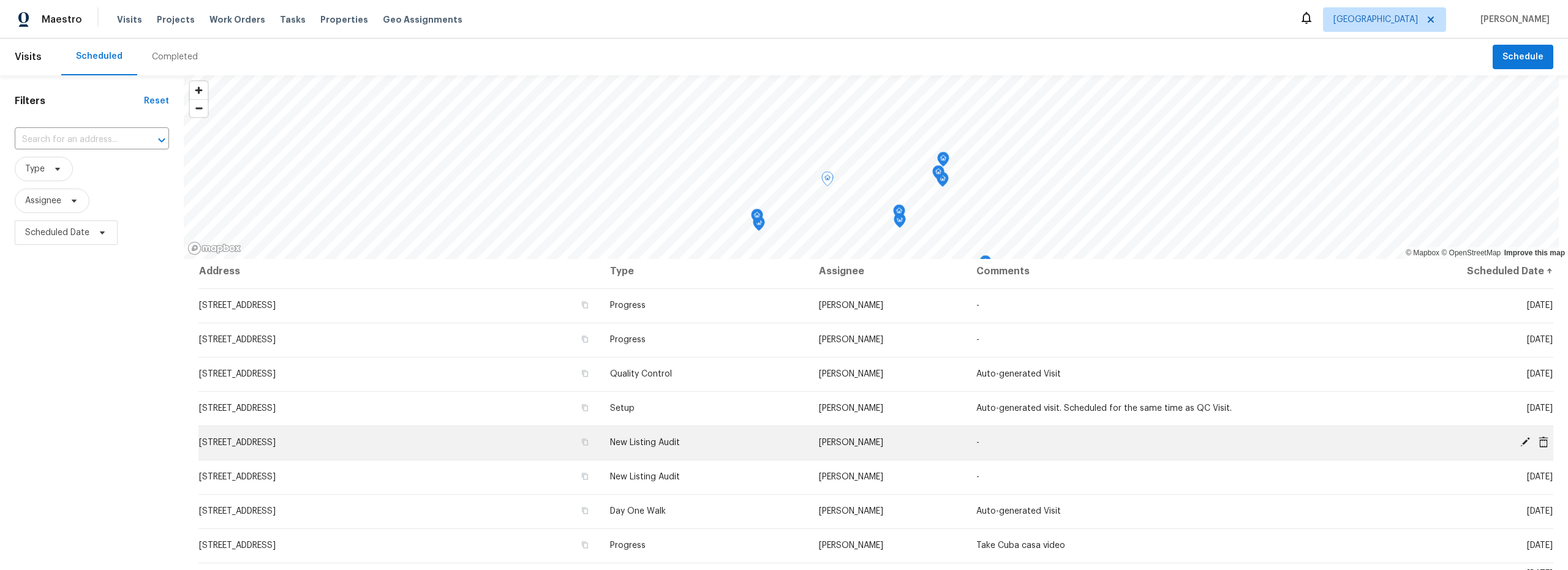
scroll to position [8, 0]
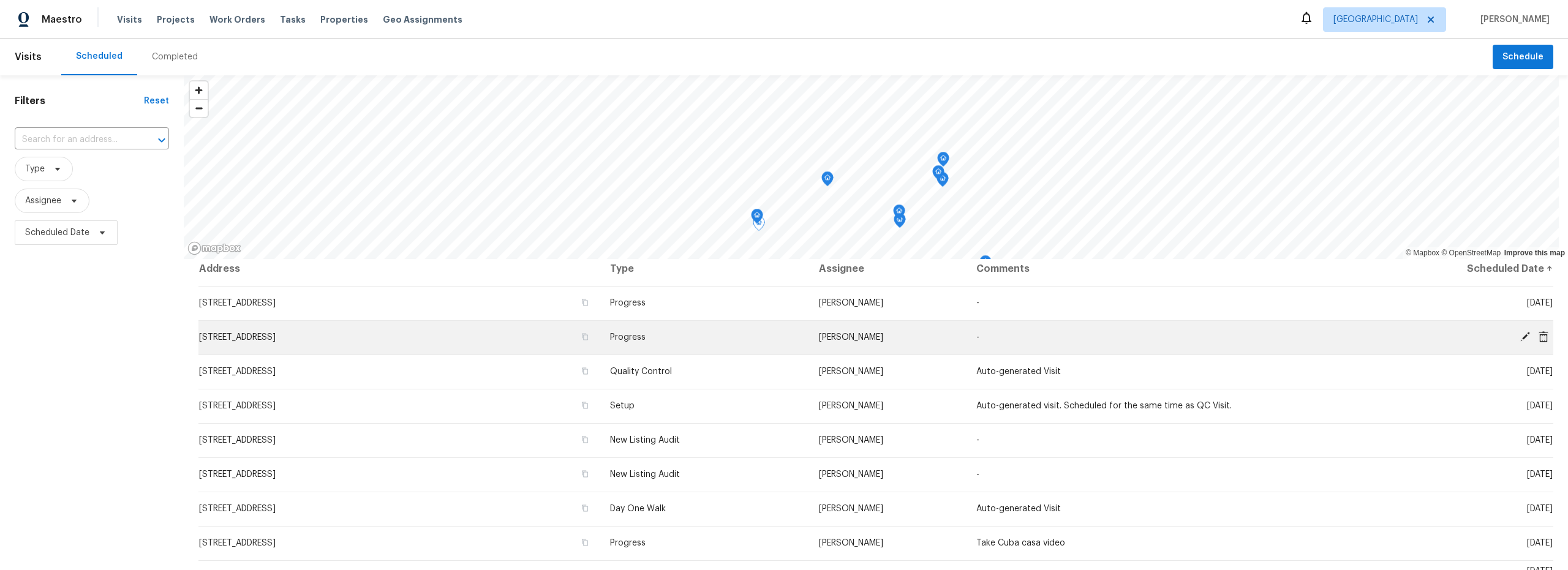
click at [407, 337] on td "7501 W Teton Rd, Tucson, AZ 85757" at bounding box center [399, 338] width 402 height 34
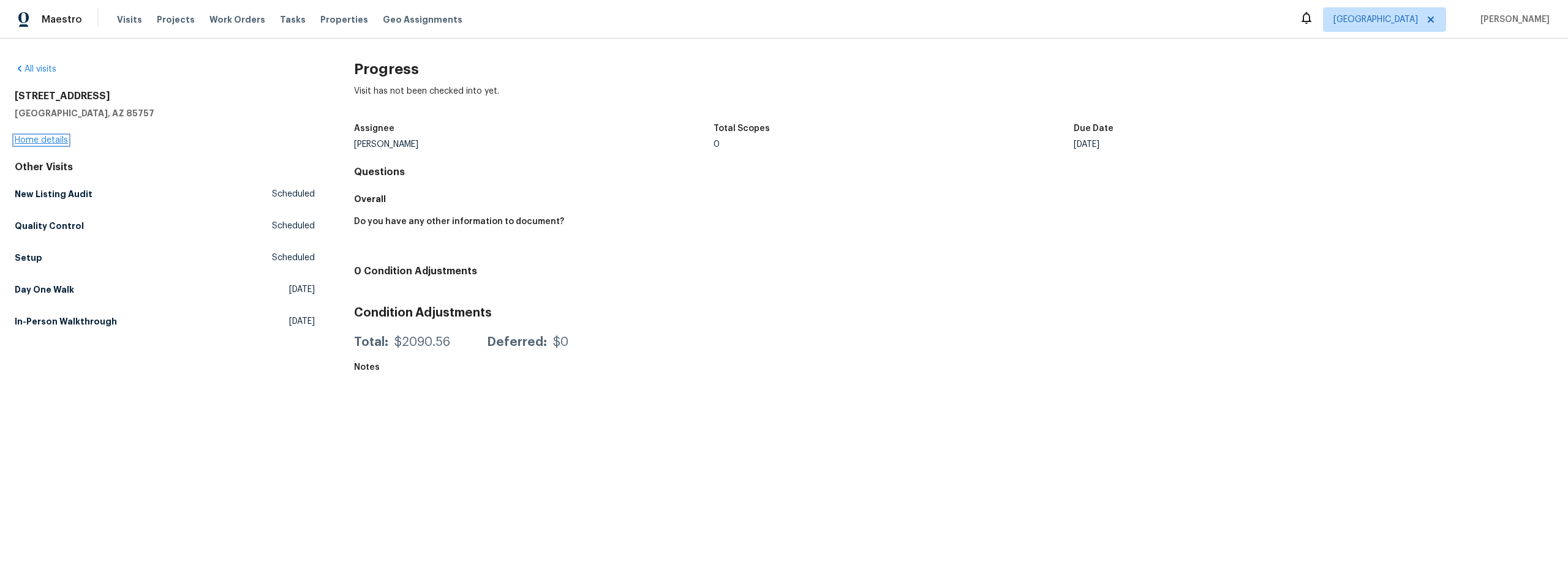
click at [46, 136] on link "Home details" at bounding box center [41, 141] width 53 height 9
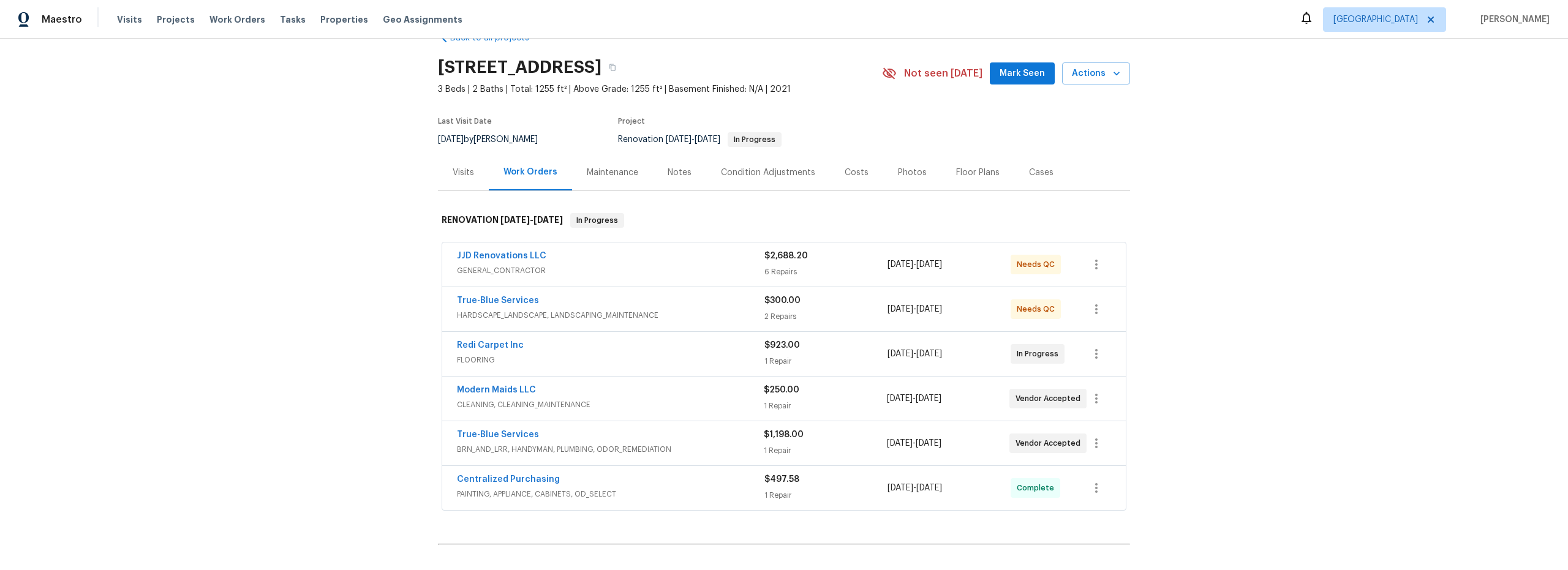
scroll to position [30, 0]
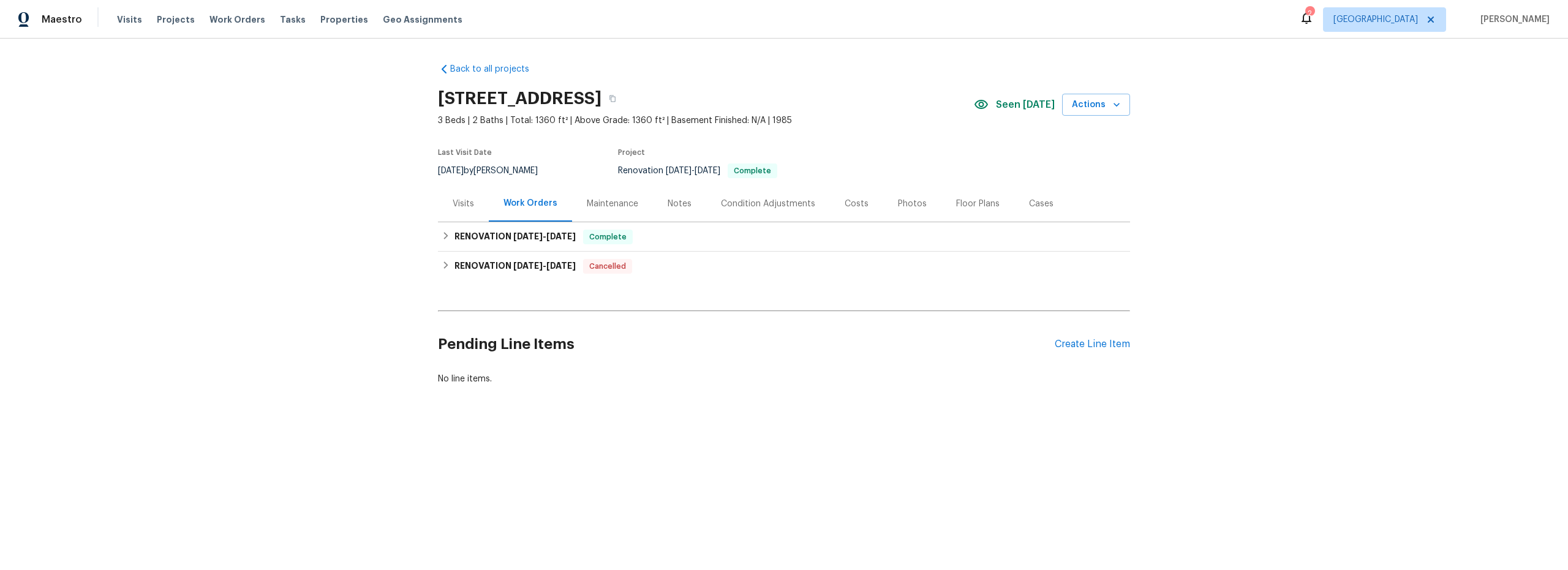
click at [850, 208] on div "Costs" at bounding box center [857, 204] width 24 height 12
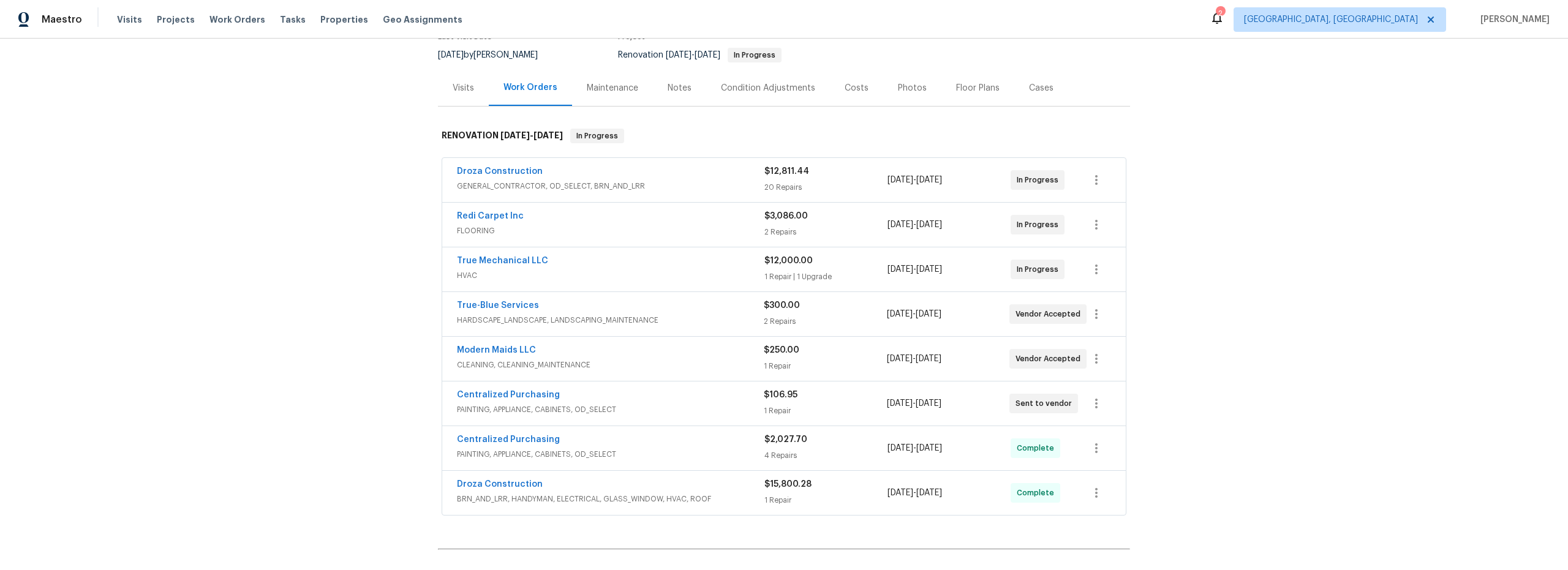
scroll to position [124, 0]
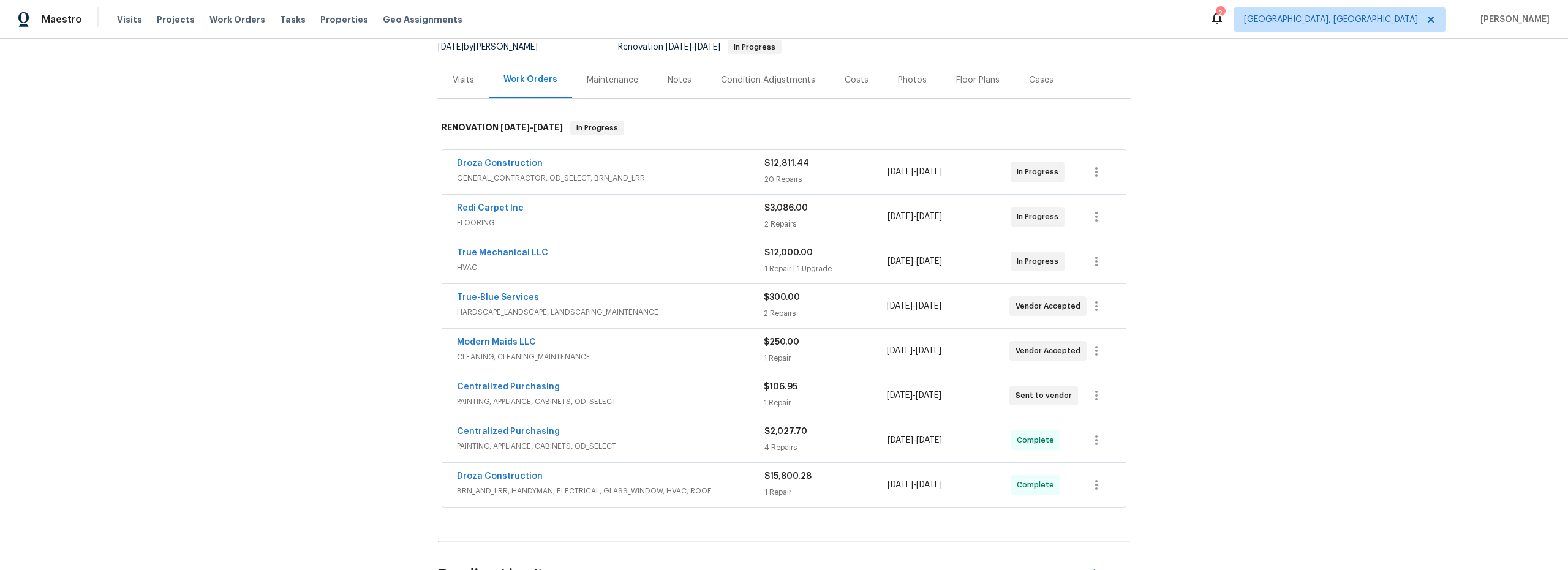
click at [693, 312] on span "HARDSCAPE_LANDSCAPE, LANDSCAPING_MAINTENANCE" at bounding box center [610, 312] width 307 height 12
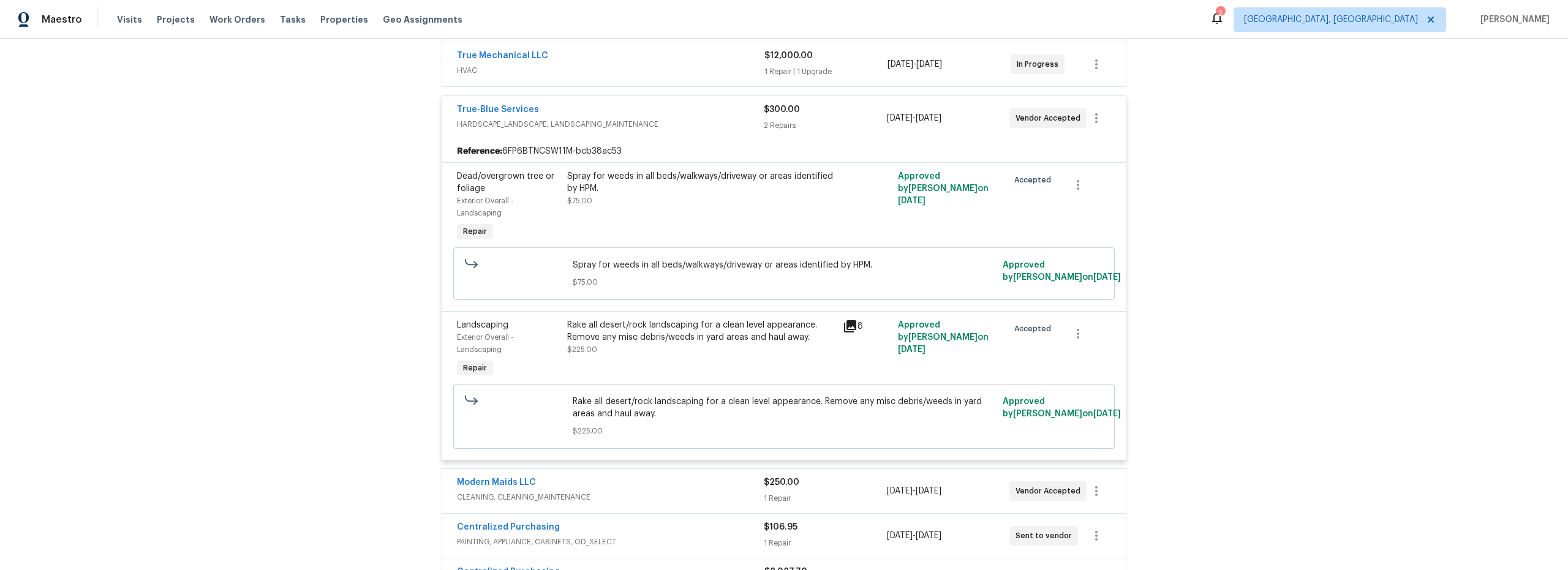
scroll to position [382, 0]
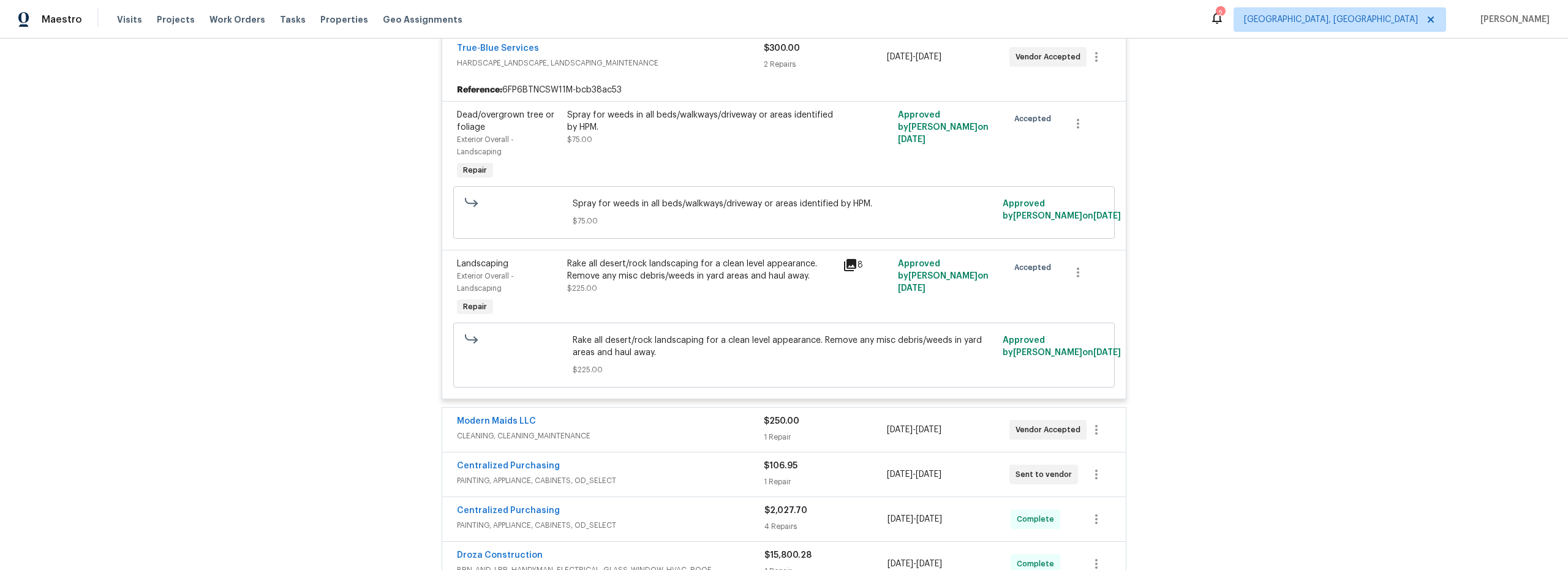
click at [845, 268] on icon at bounding box center [851, 266] width 12 height 12
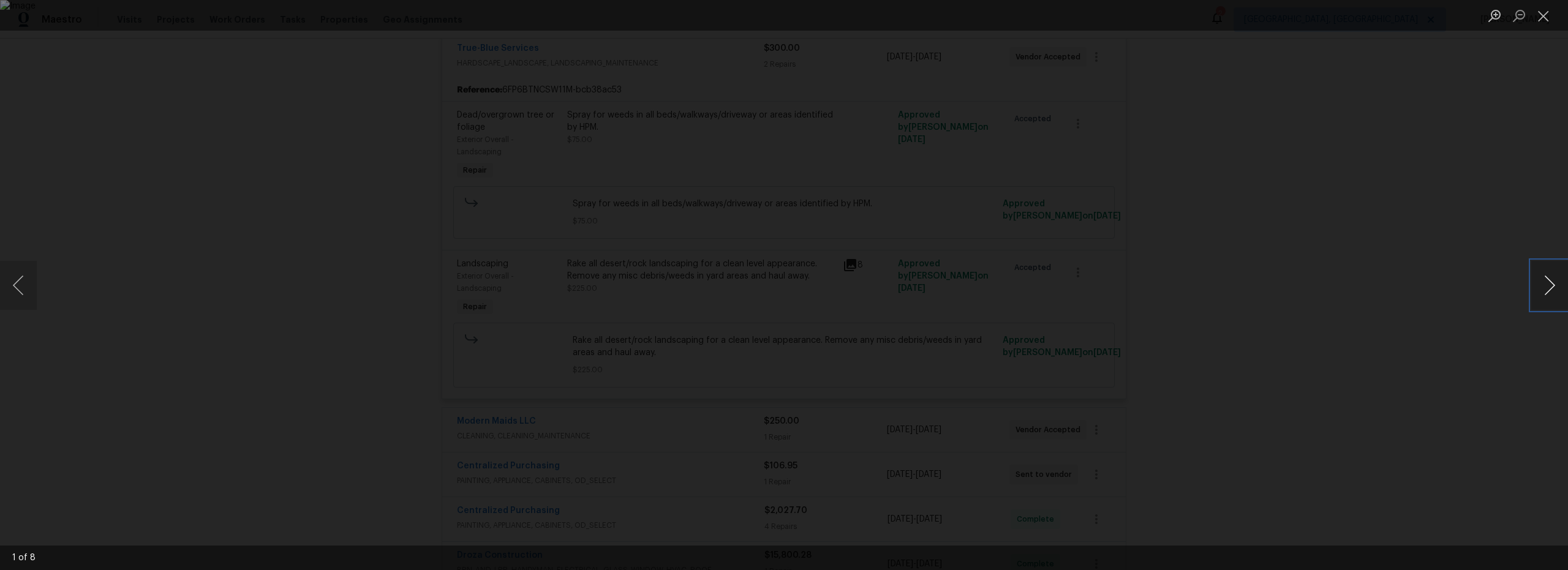
click at [1562, 288] on button "Next image" at bounding box center [1549, 286] width 37 height 49
click at [1560, 288] on button "Next image" at bounding box center [1549, 286] width 37 height 49
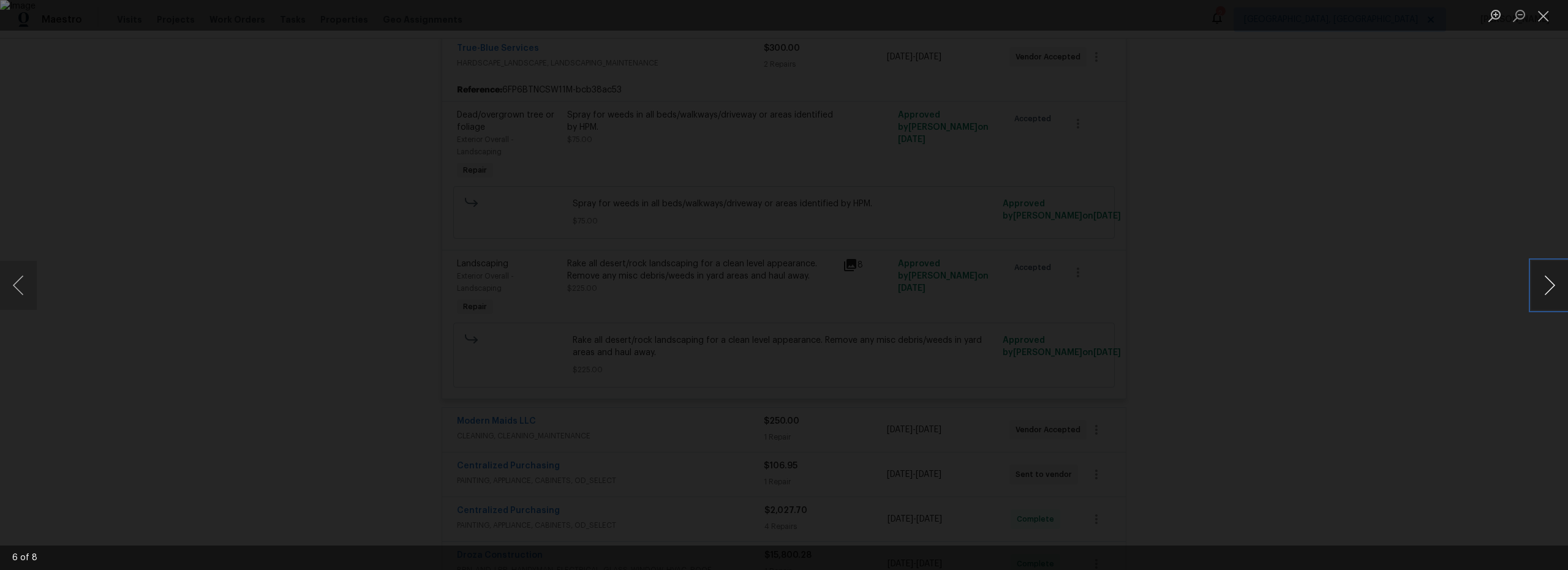
click at [1560, 288] on button "Next image" at bounding box center [1549, 286] width 37 height 49
click at [1559, 288] on button "Next image" at bounding box center [1549, 286] width 37 height 49
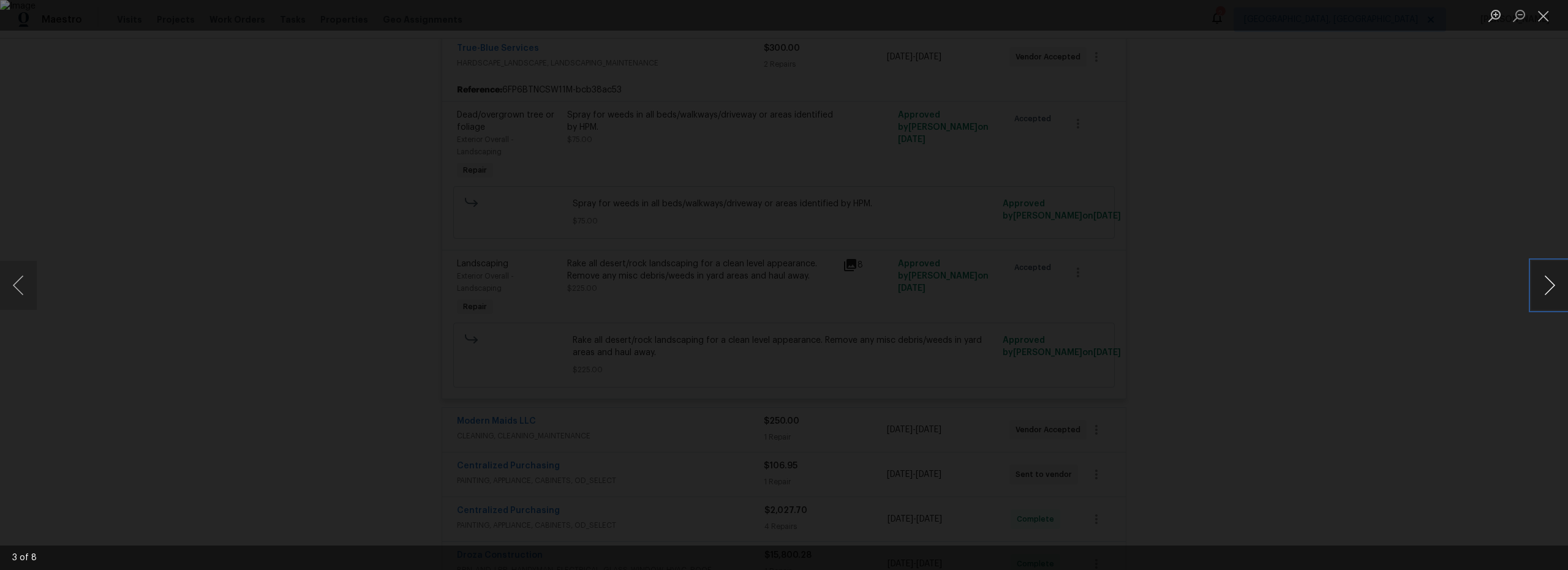
click at [1559, 288] on button "Next image" at bounding box center [1549, 286] width 37 height 49
click at [1543, 19] on button "Close lightbox" at bounding box center [1543, 16] width 24 height 21
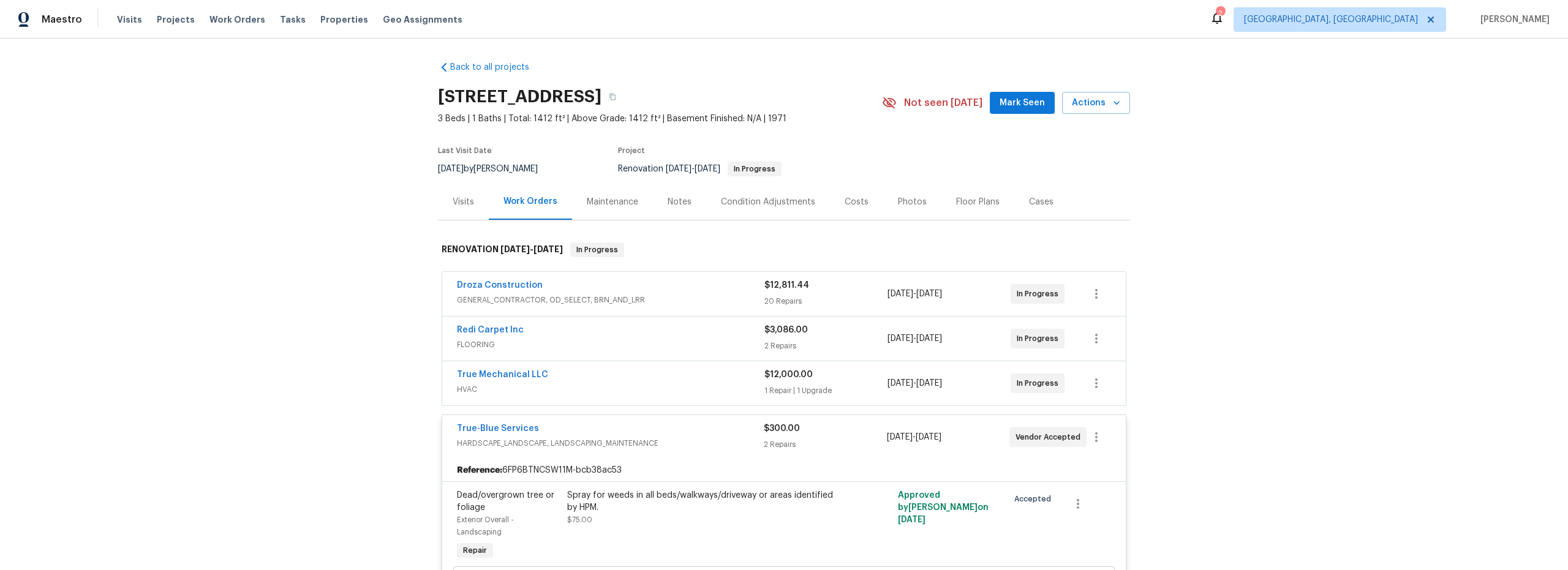
scroll to position [0, 0]
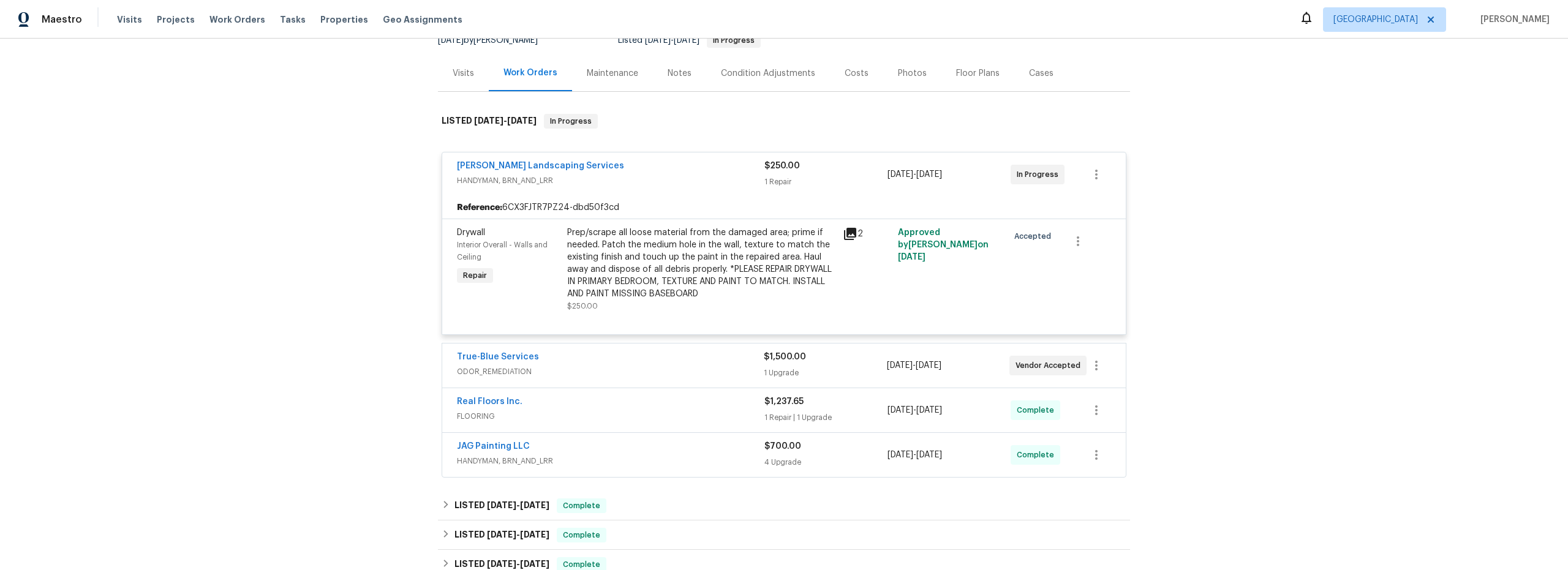
scroll to position [115, 0]
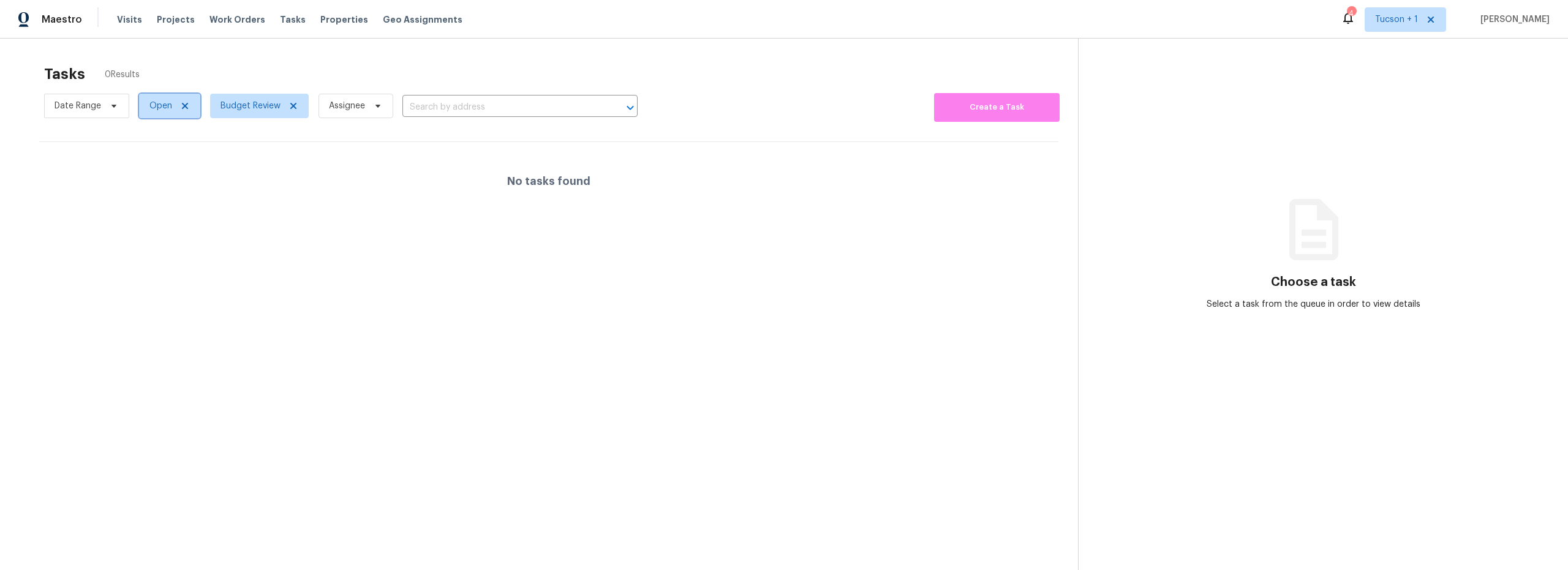
click at [171, 104] on span "Open" at bounding box center [161, 106] width 22 height 12
click at [243, 112] on span "Budget Review" at bounding box center [259, 106] width 99 height 24
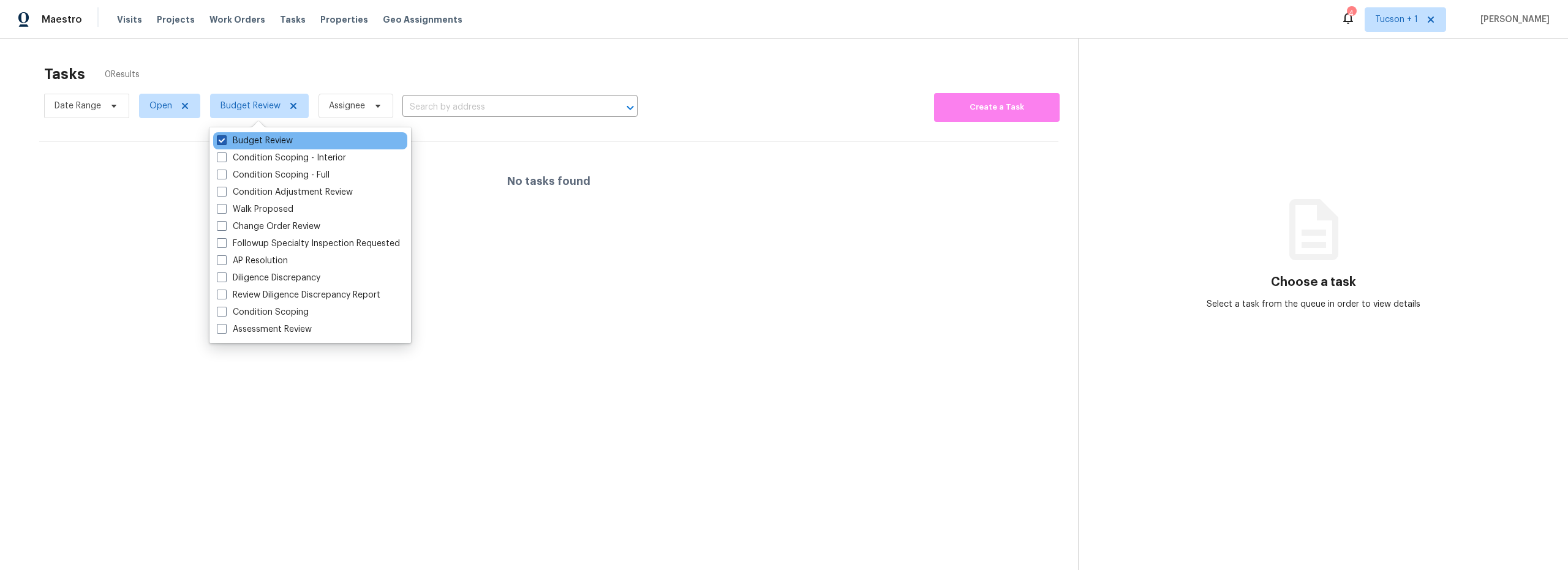
click at [242, 141] on label "Budget Review" at bounding box center [255, 141] width 76 height 12
click at [225, 141] on input "Budget Review" at bounding box center [221, 139] width 8 height 8
checkbox input "false"
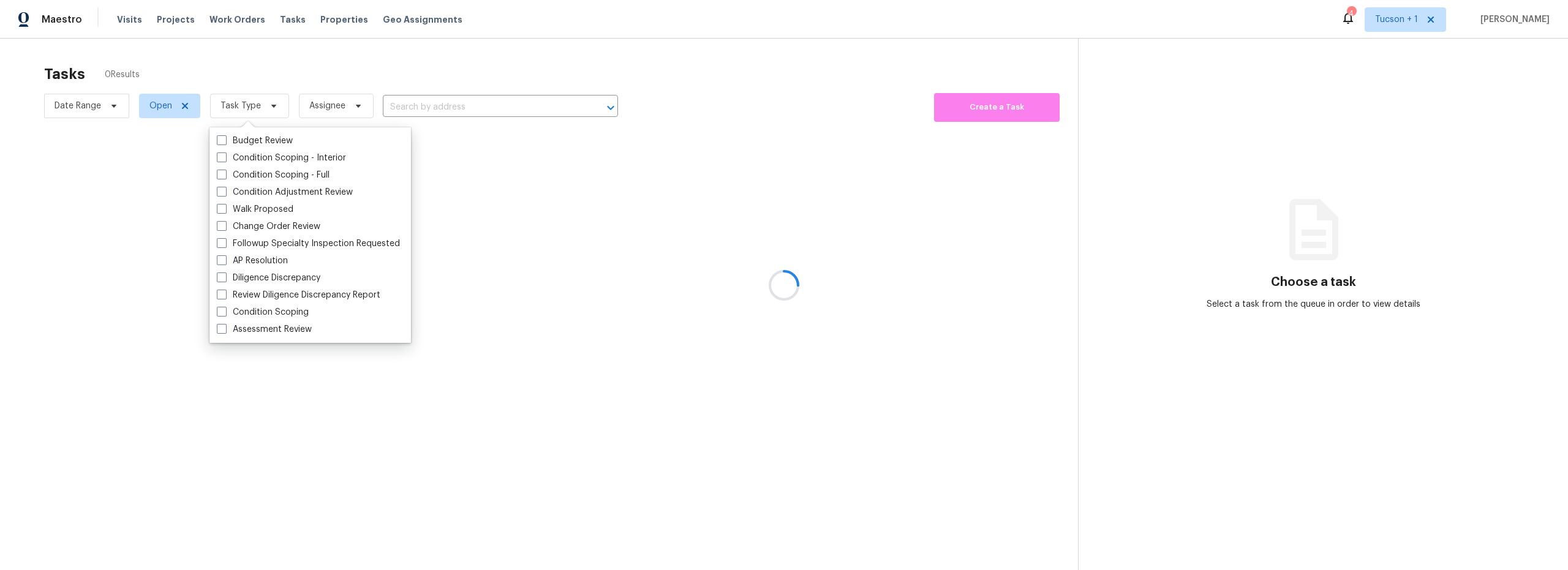
click at [162, 245] on div at bounding box center [784, 285] width 1568 height 570
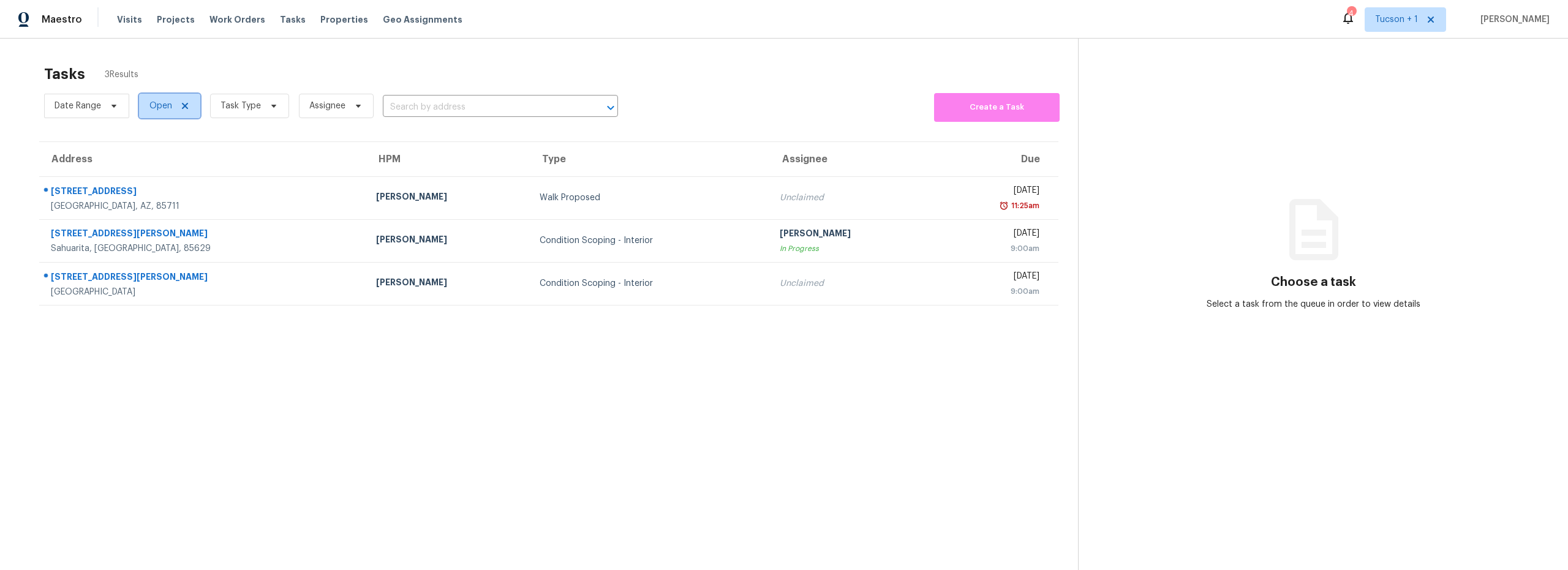
click at [172, 108] on span "Open" at bounding box center [169, 106] width 61 height 24
click at [258, 107] on span "Task Type" at bounding box center [241, 106] width 41 height 12
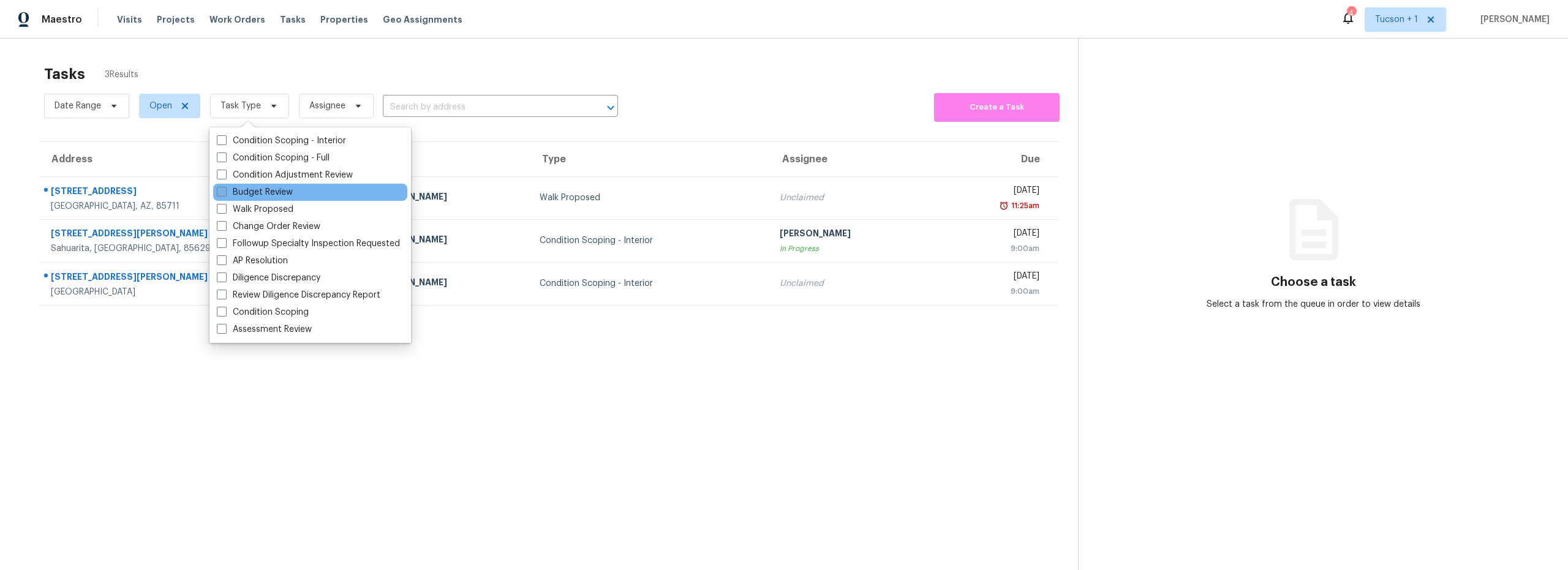
click at [264, 193] on label "Budget Review" at bounding box center [255, 192] width 76 height 12
click at [225, 193] on input "Budget Review" at bounding box center [221, 190] width 8 height 8
checkbox input "true"
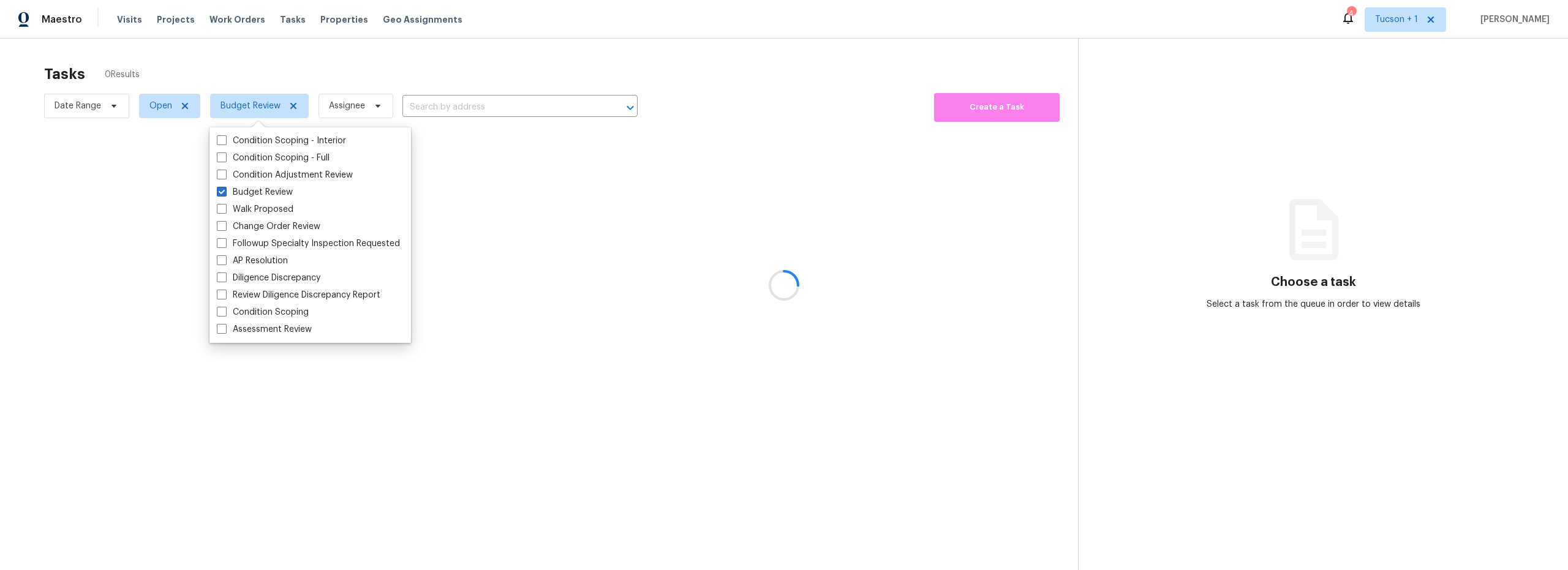
click at [546, 416] on div at bounding box center [784, 285] width 1568 height 570
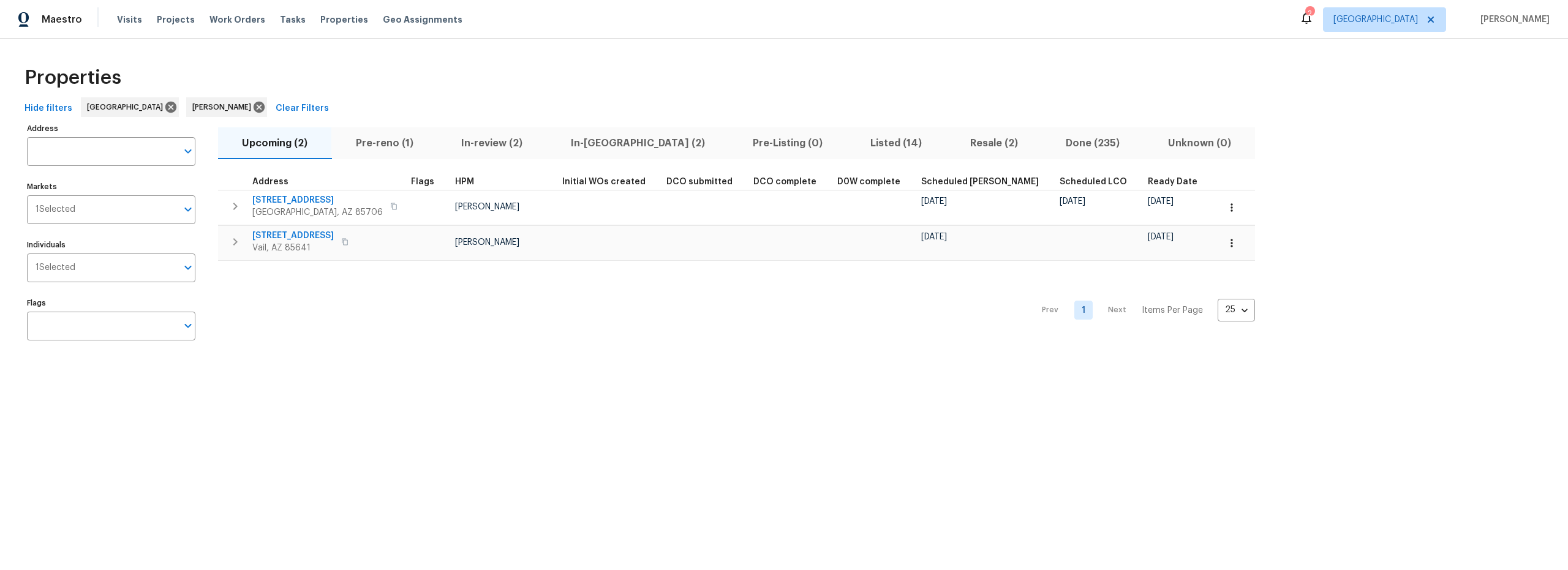
click at [394, 141] on span "Pre-reno (1)" at bounding box center [384, 143] width 91 height 17
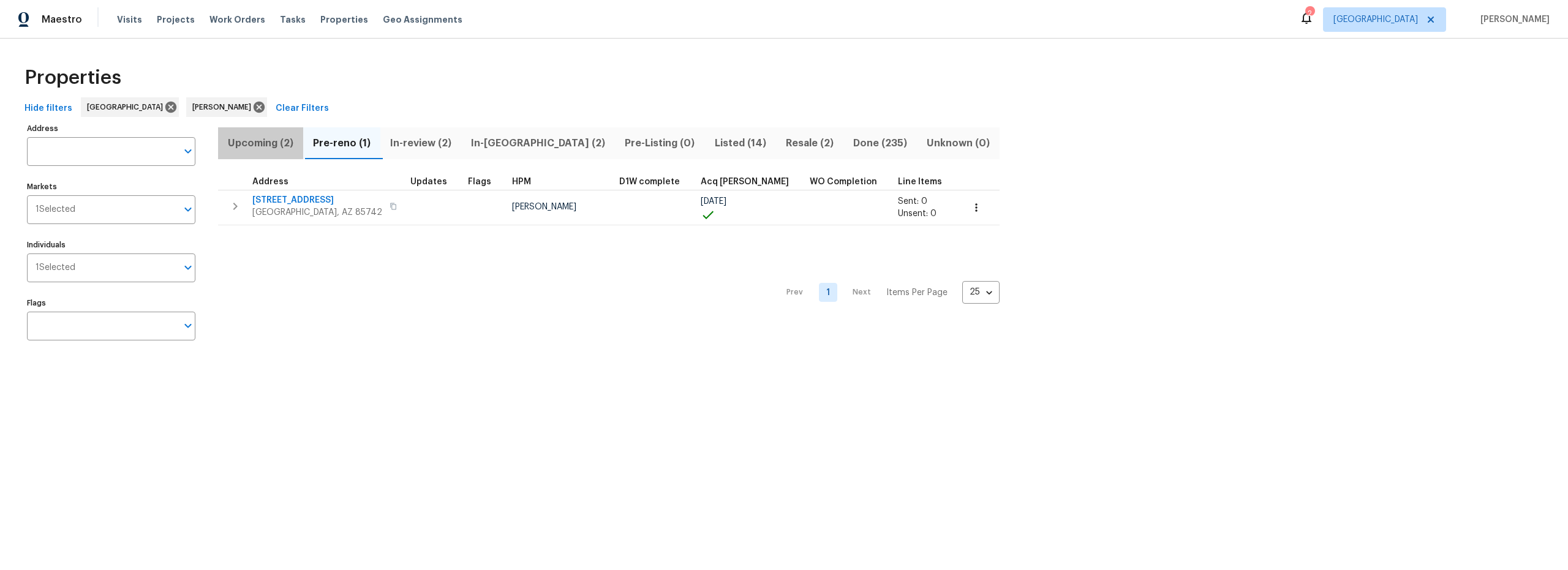
click at [262, 142] on span "Upcoming (2)" at bounding box center [261, 143] width 71 height 17
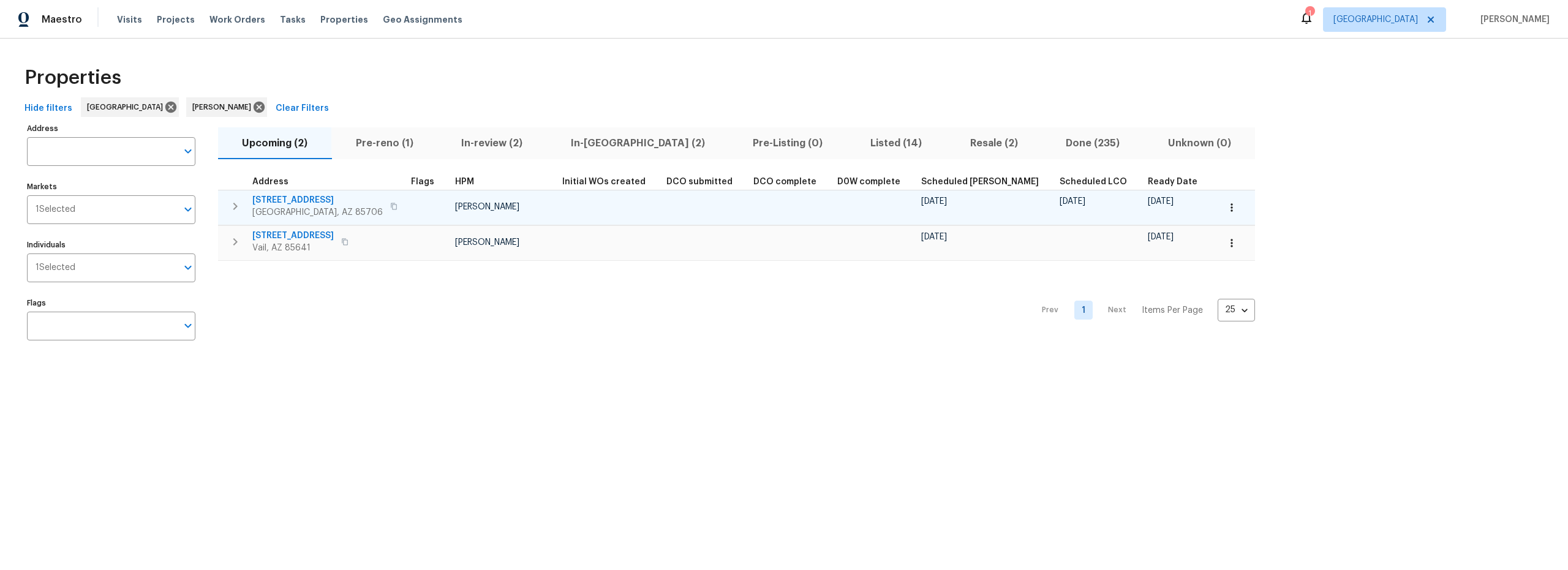
click at [332, 201] on span "5051 E Wash Overlook Dr" at bounding box center [317, 201] width 131 height 12
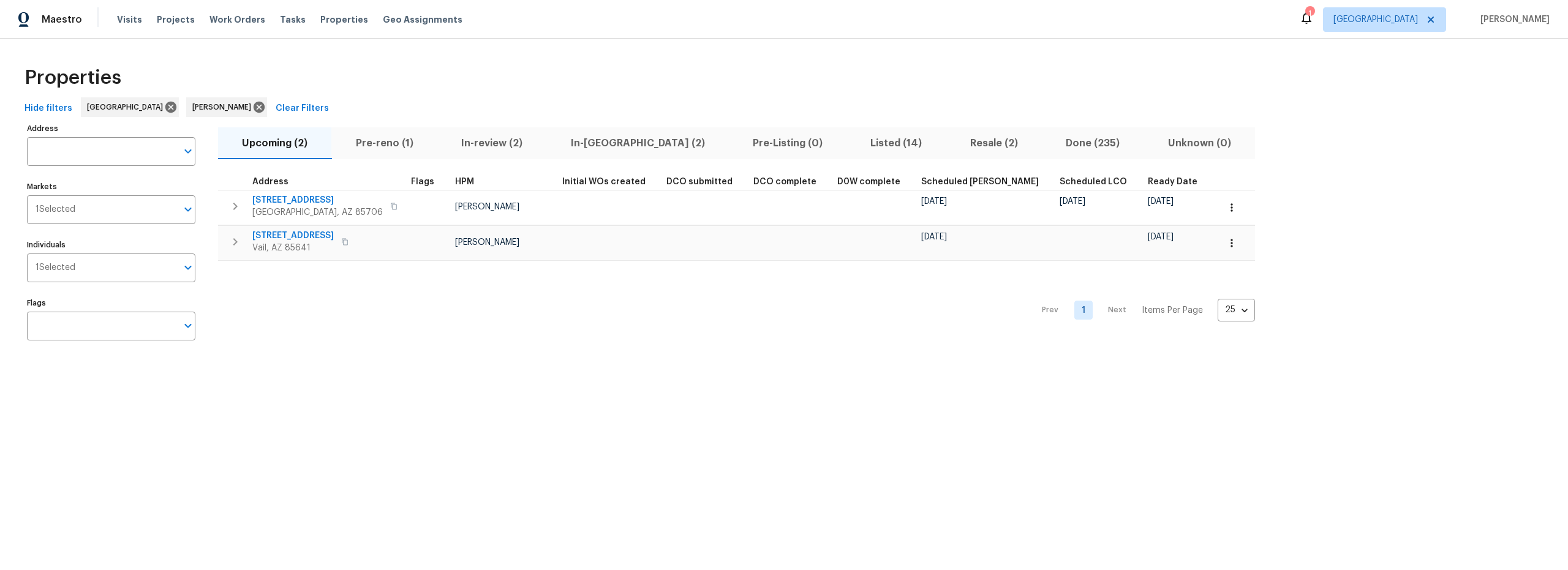
click at [395, 142] on span "Pre-reno (1)" at bounding box center [384, 143] width 91 height 17
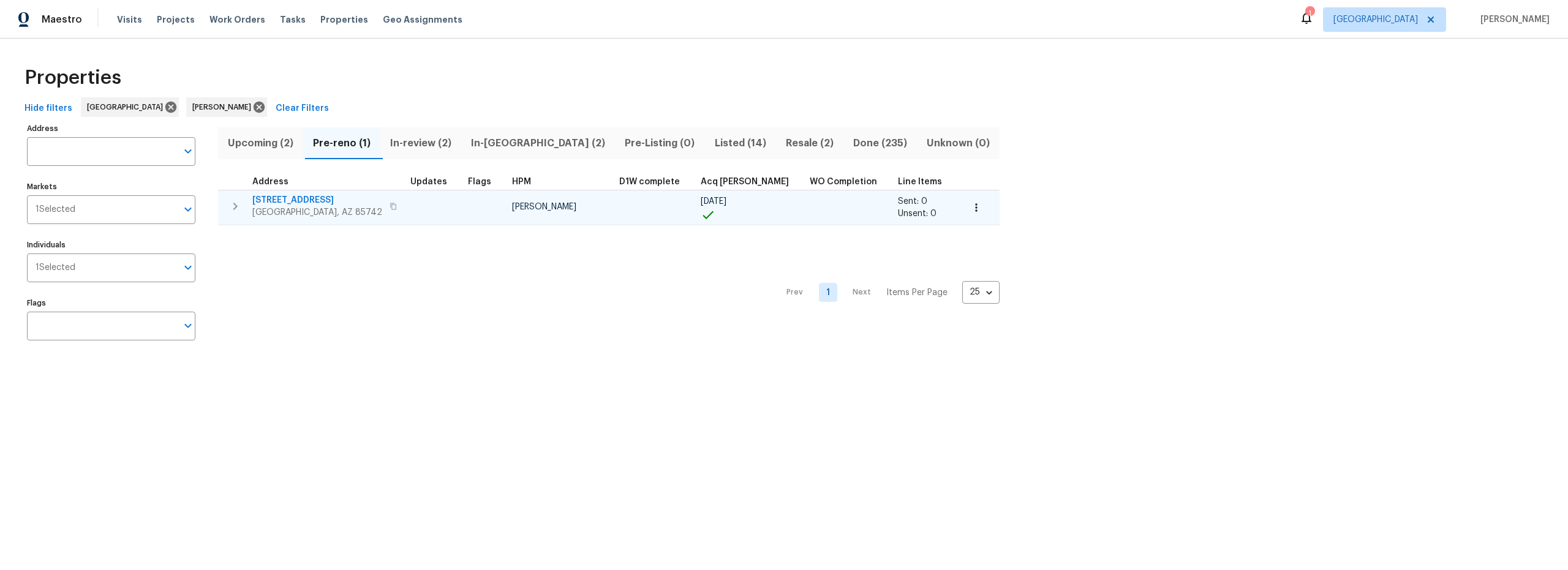
click at [963, 214] on button "button" at bounding box center [976, 208] width 27 height 27
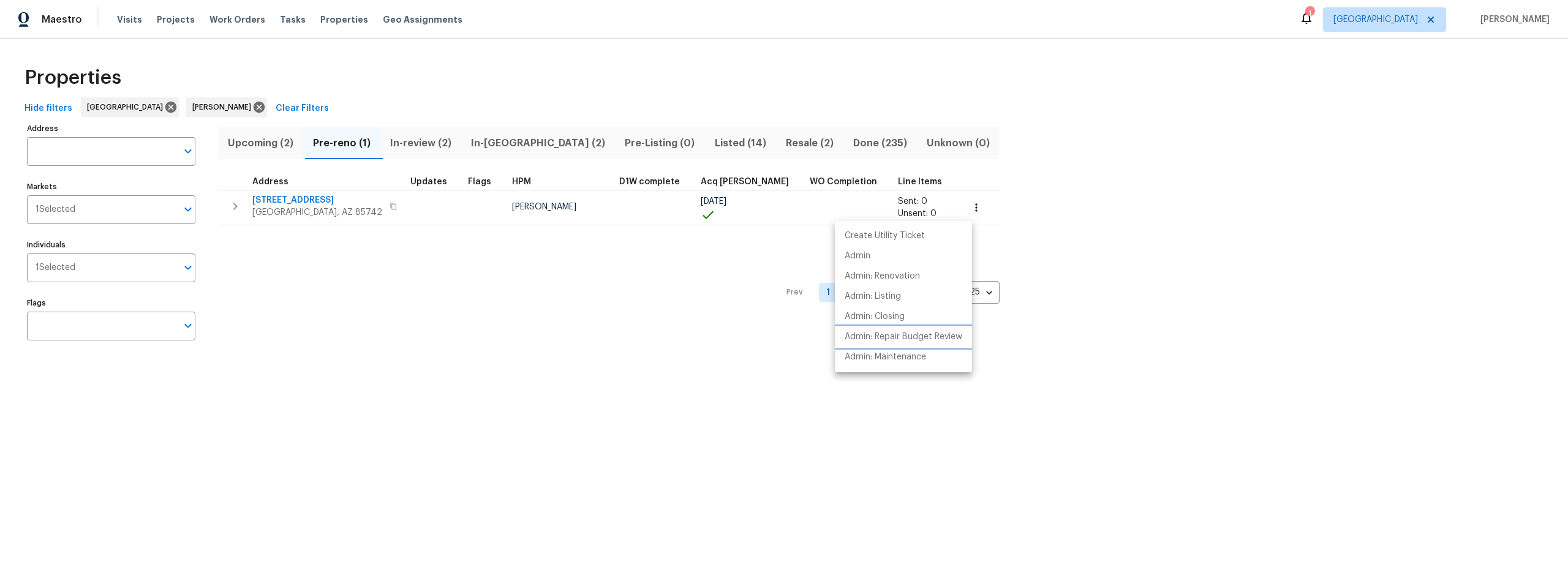
click at [912, 338] on p "Admin: Repair Budget Review" at bounding box center [904, 337] width 117 height 13
click at [561, 88] on div at bounding box center [784, 285] width 1568 height 570
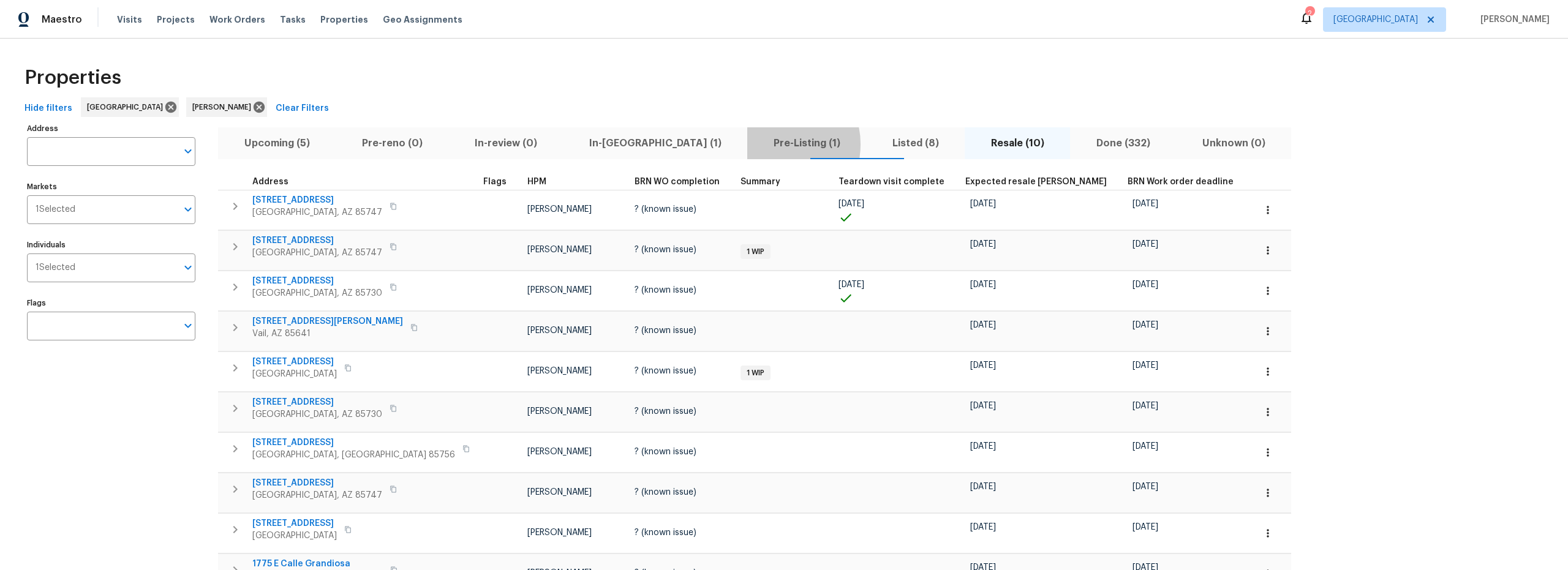
click at [754, 144] on span "Pre-Listing (1)" at bounding box center [806, 143] width 104 height 17
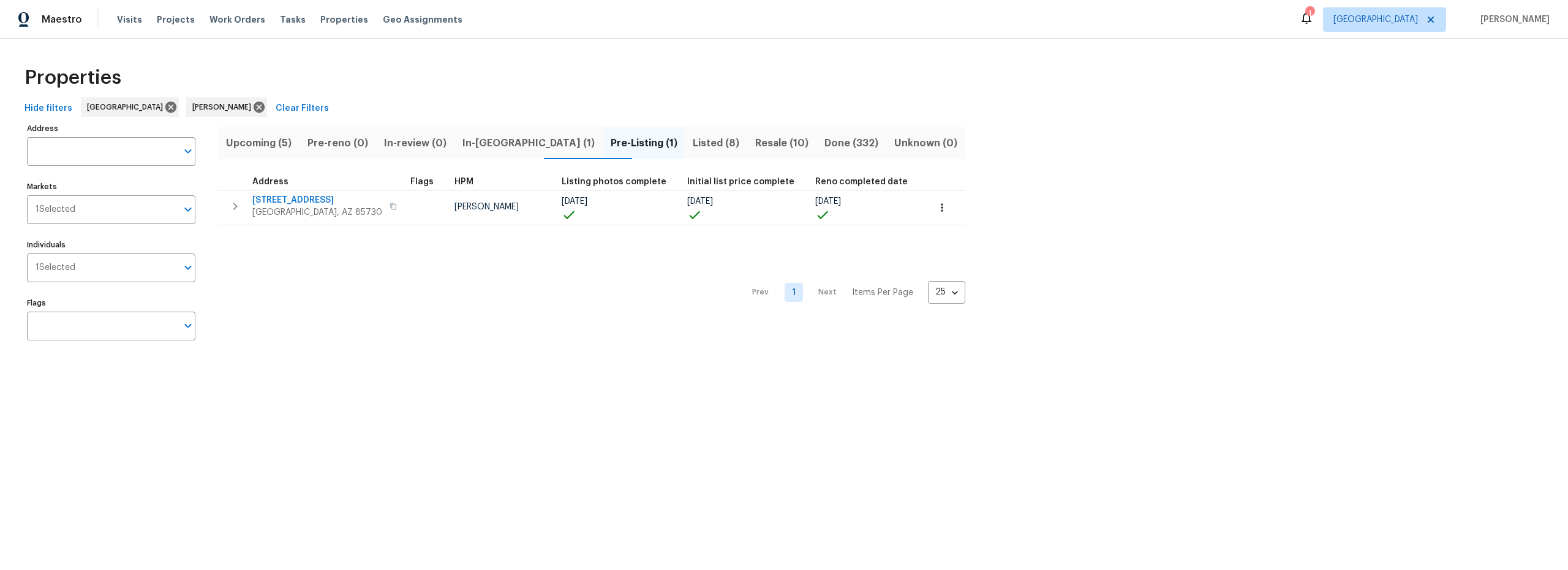
click at [269, 144] on span "Upcoming (5)" at bounding box center [259, 143] width 67 height 17
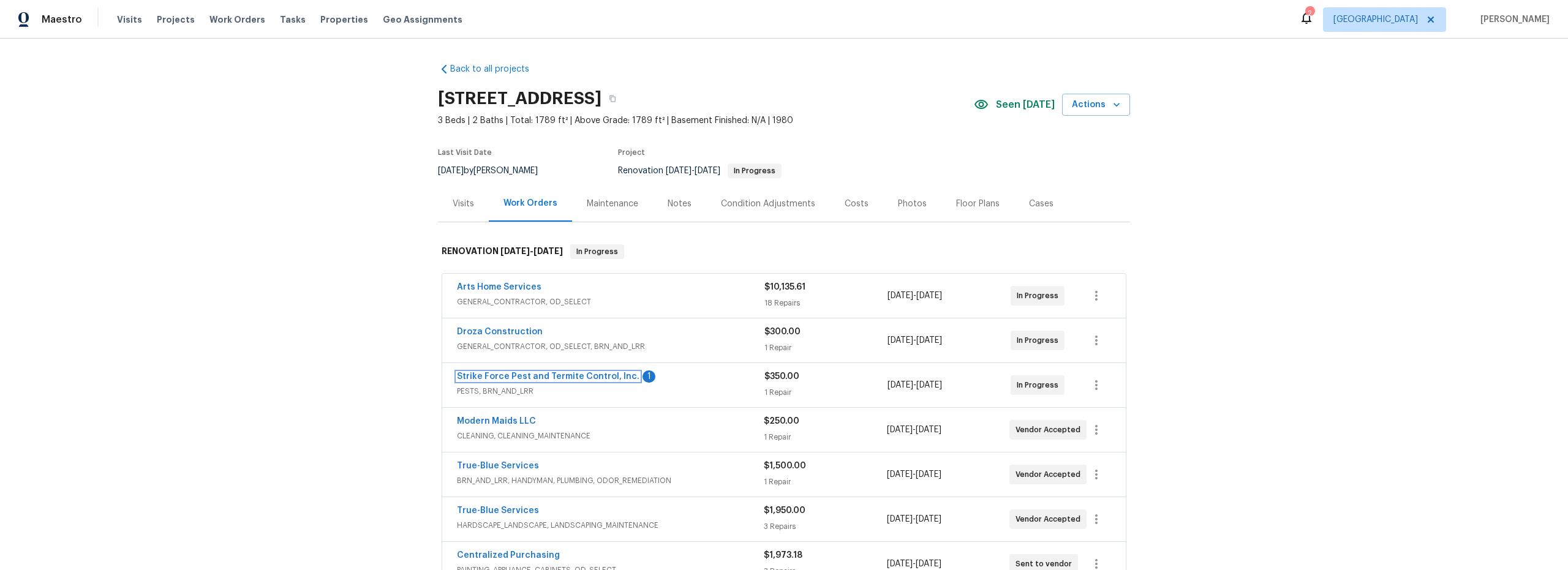
click at [589, 379] on link "Strike Force Pest and Termite Control, Inc." at bounding box center [548, 377] width 182 height 9
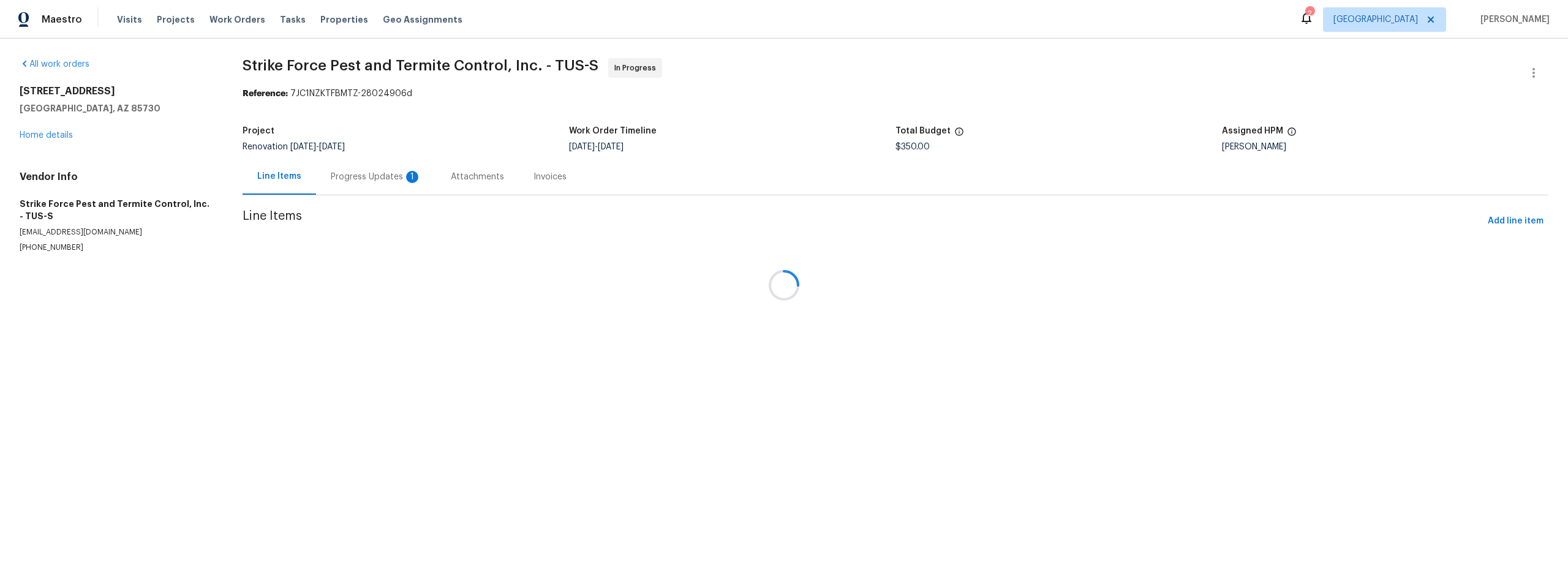
click at [376, 181] on div at bounding box center [784, 285] width 1568 height 570
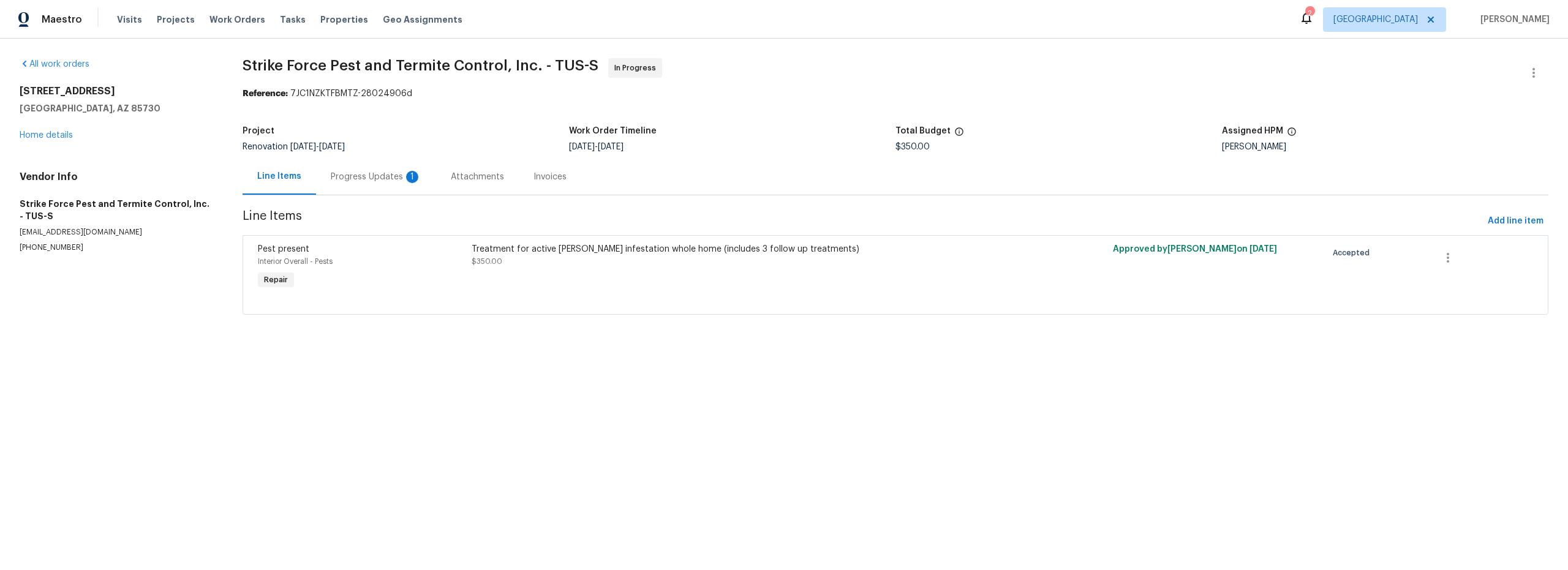
click at [375, 178] on div "Progress Updates 1" at bounding box center [376, 177] width 91 height 12
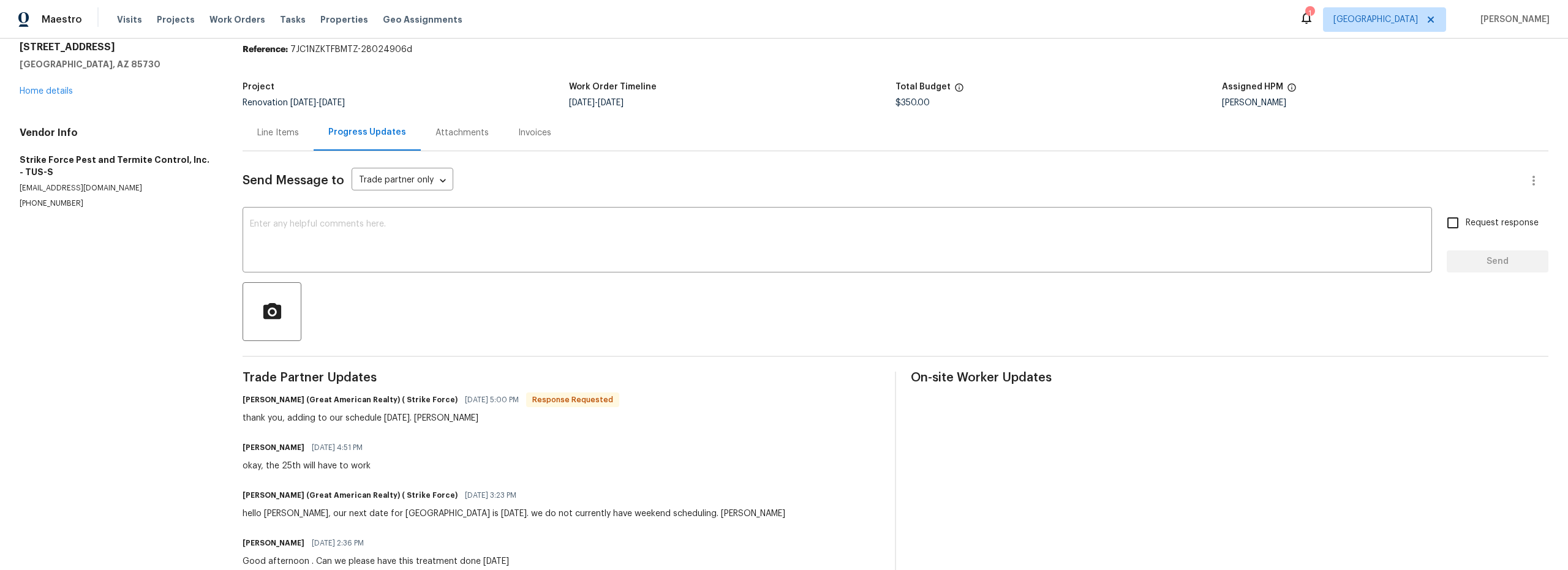
scroll to position [67, 0]
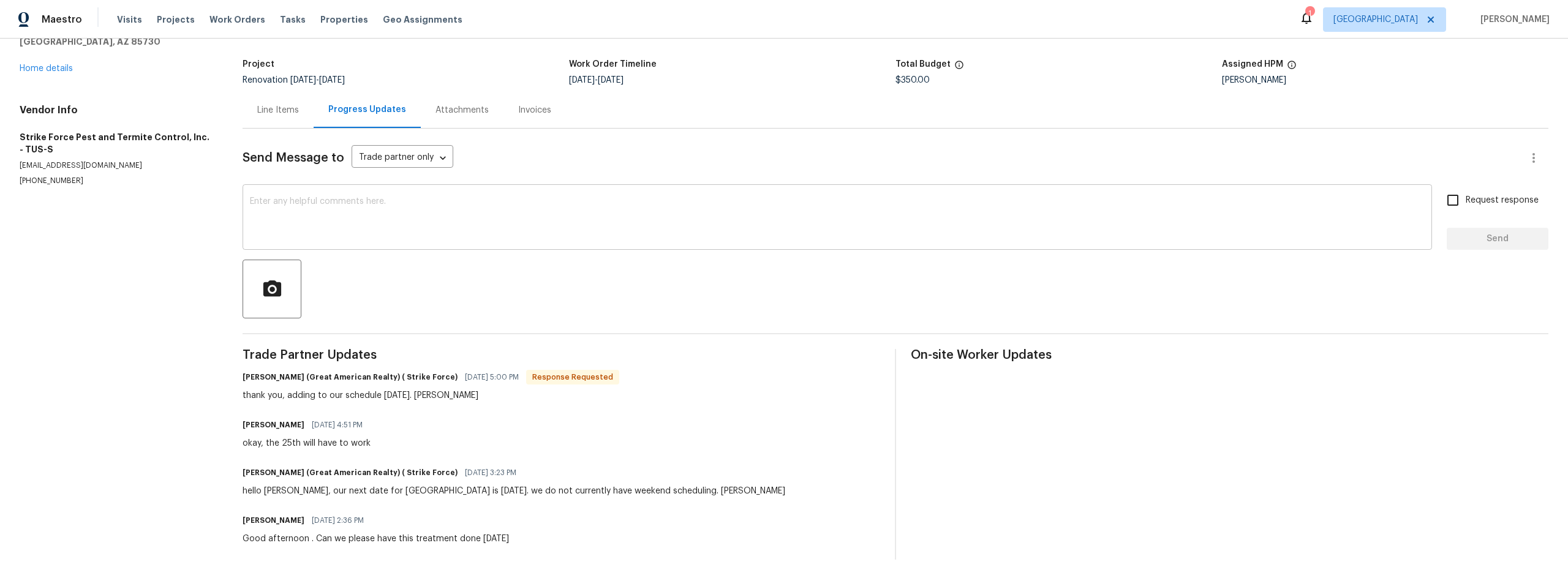
click at [422, 229] on textarea at bounding box center [837, 219] width 1175 height 43
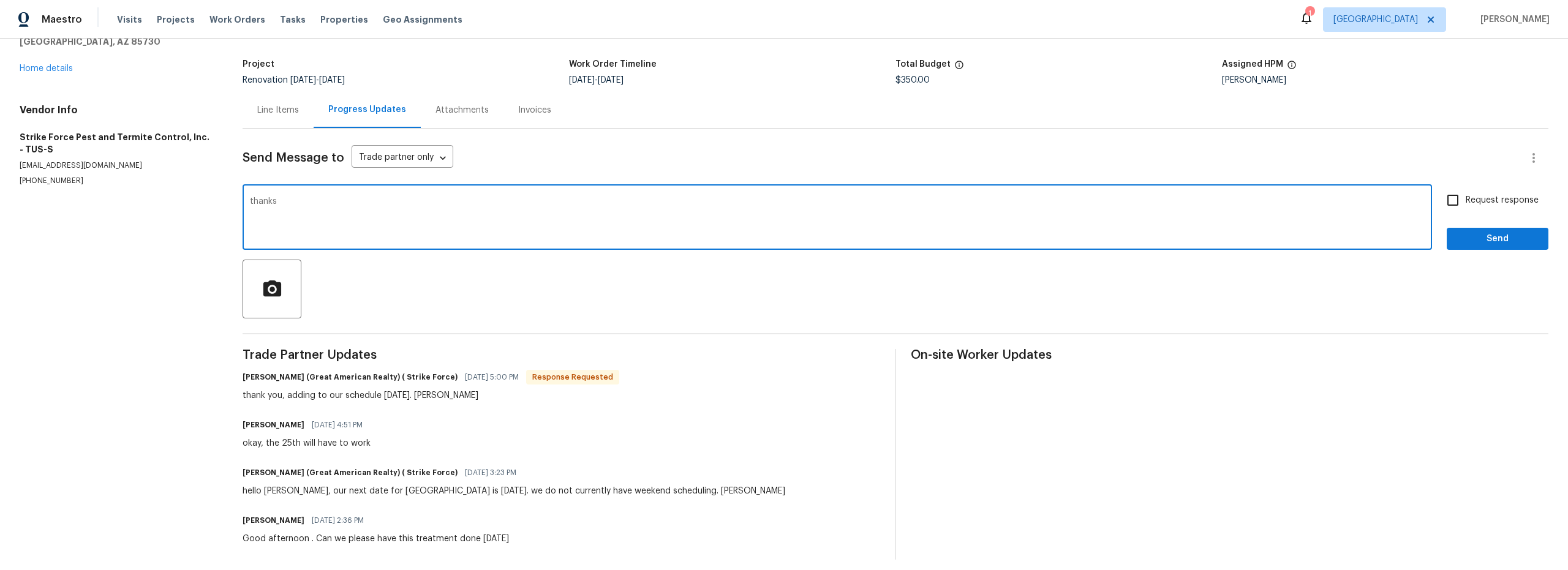
type textarea "thanks"
click at [1457, 242] on span "Send" at bounding box center [1497, 239] width 82 height 16
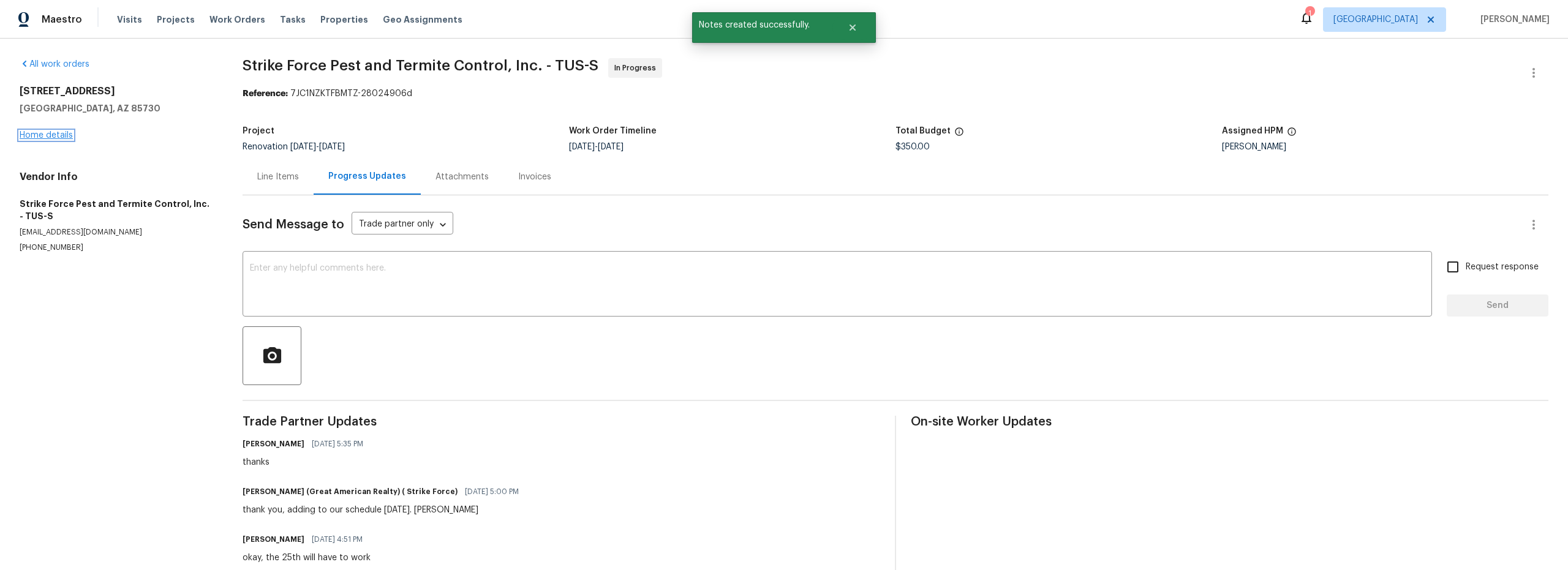
click at [40, 133] on link "Home details" at bounding box center [46, 136] width 53 height 9
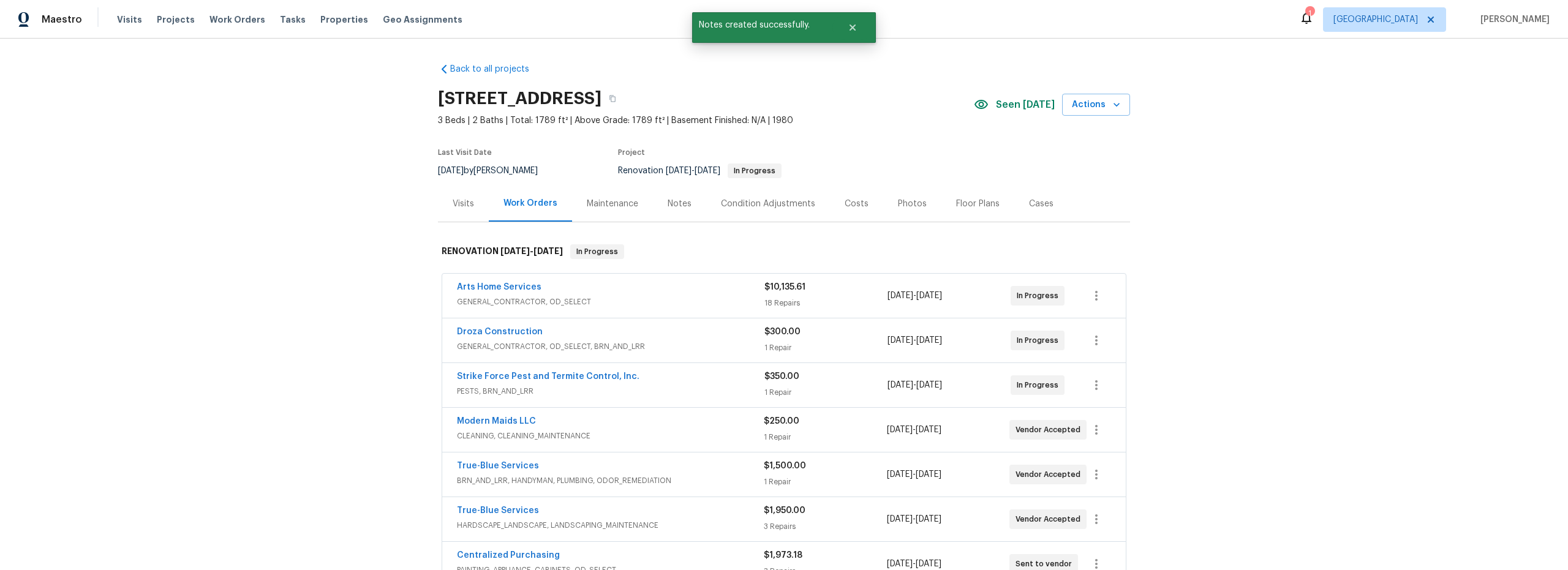
click at [853, 204] on div "Costs" at bounding box center [857, 204] width 24 height 12
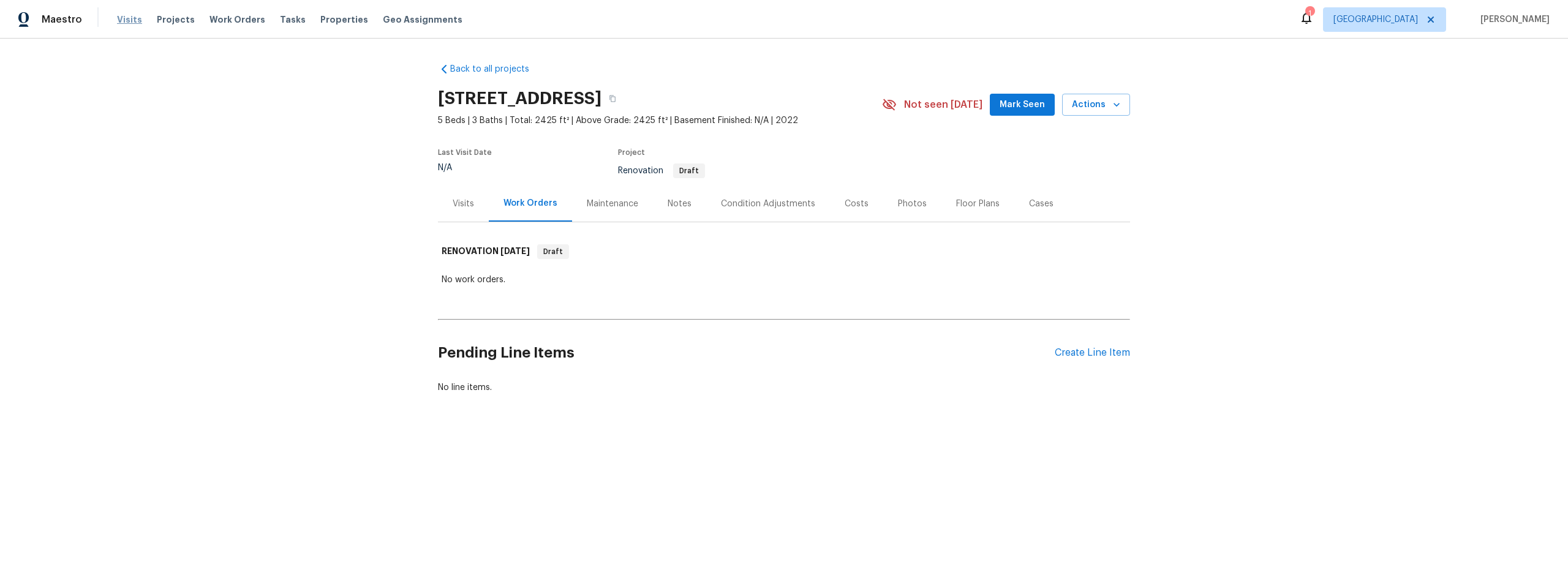
click at [117, 21] on span "Visits" at bounding box center [129, 20] width 25 height 12
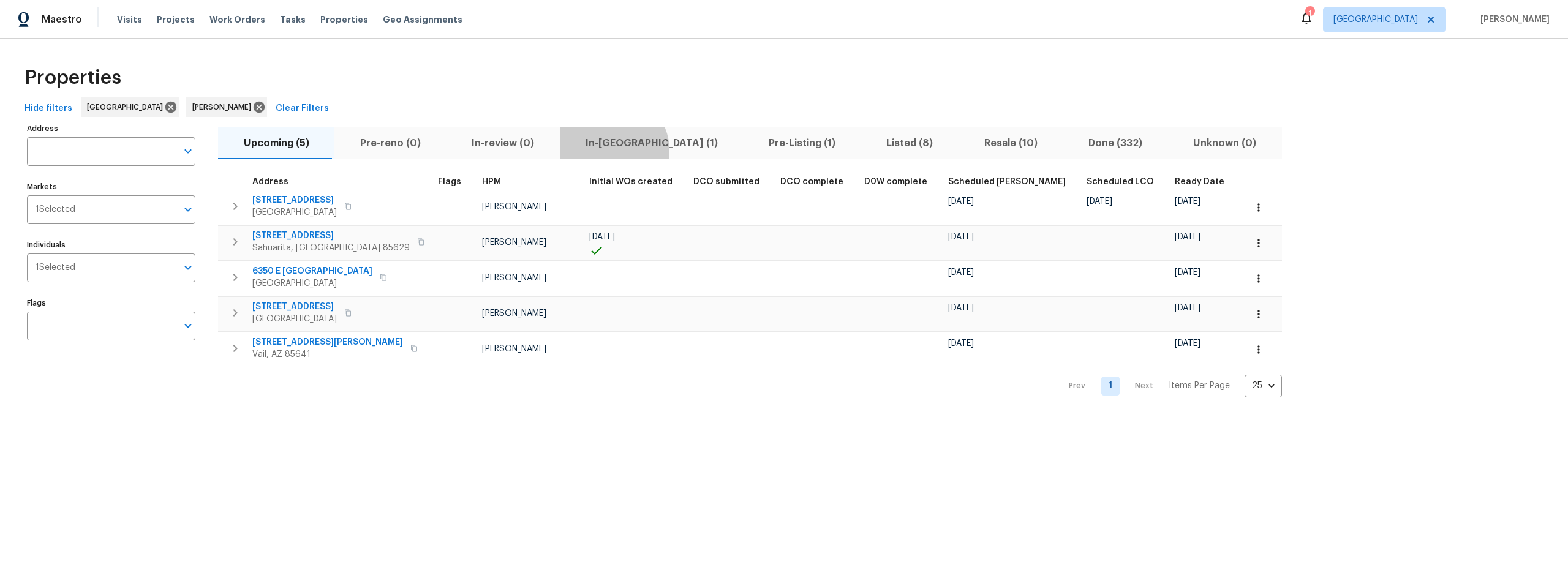
click at [601, 151] on span "In-[GEOGRAPHIC_DATA] (1)" at bounding box center [652, 143] width 169 height 17
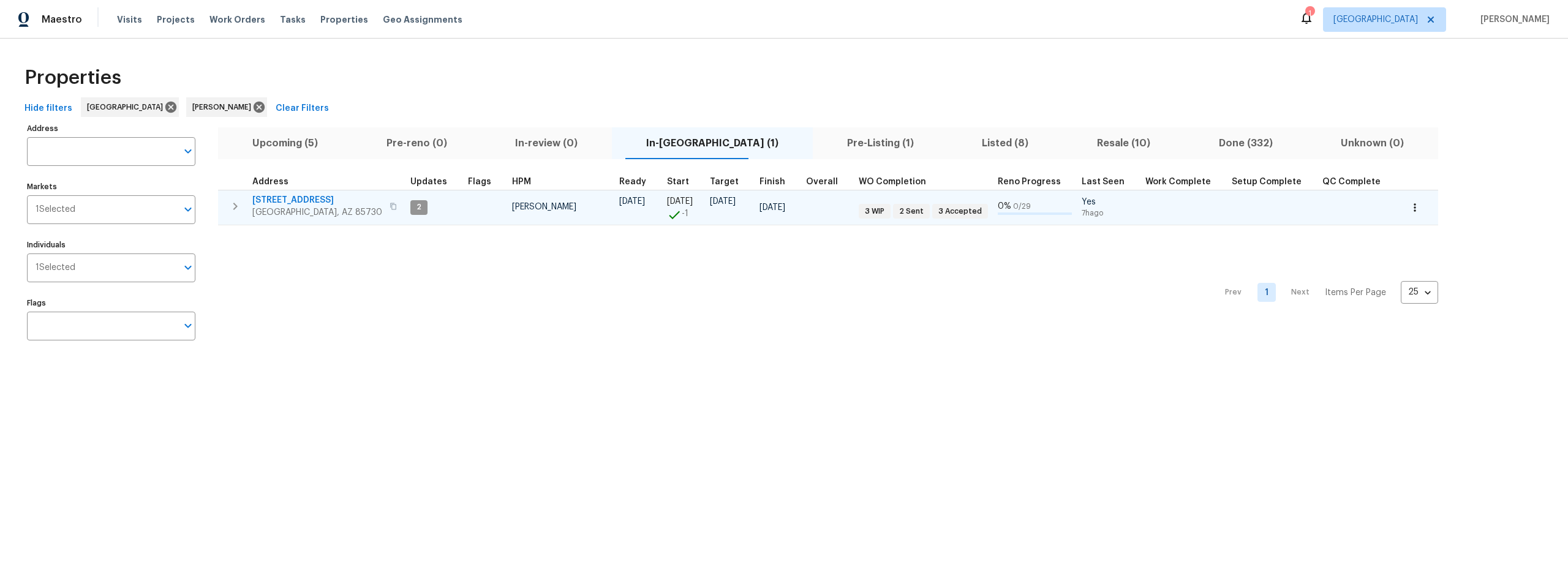
click at [237, 211] on icon "button" at bounding box center [236, 207] width 15 height 15
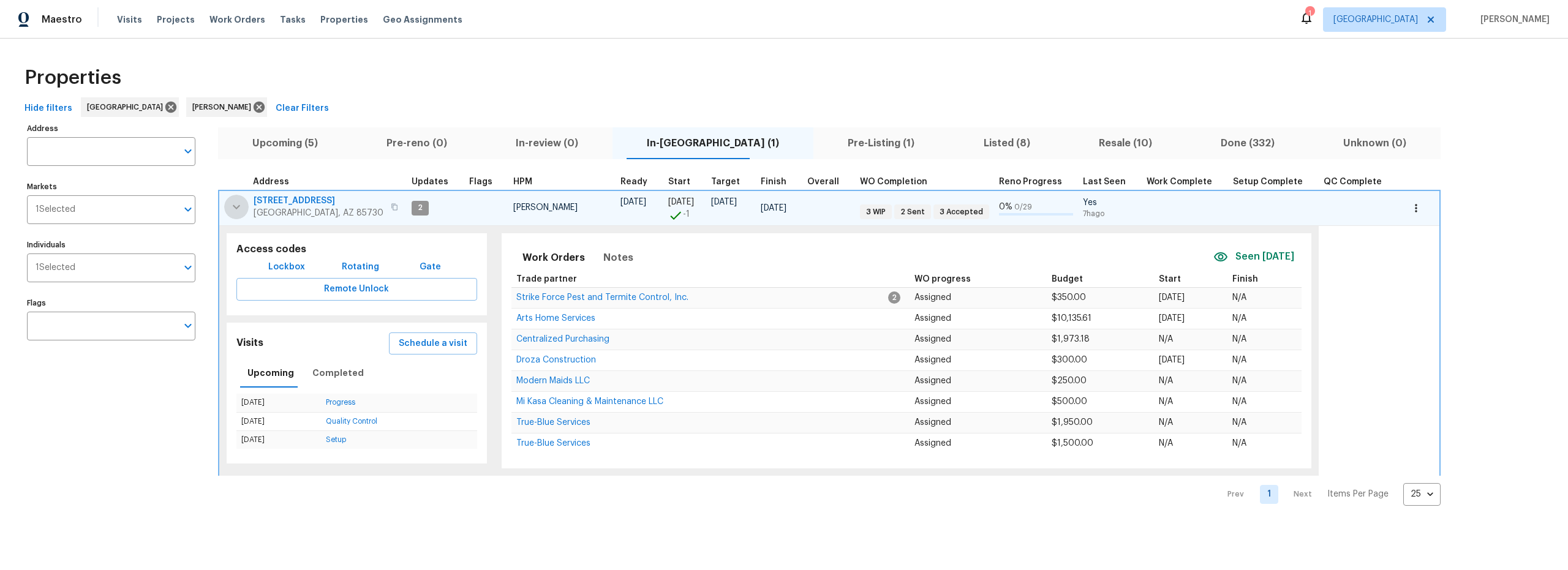
click at [242, 212] on icon "button" at bounding box center [237, 208] width 15 height 15
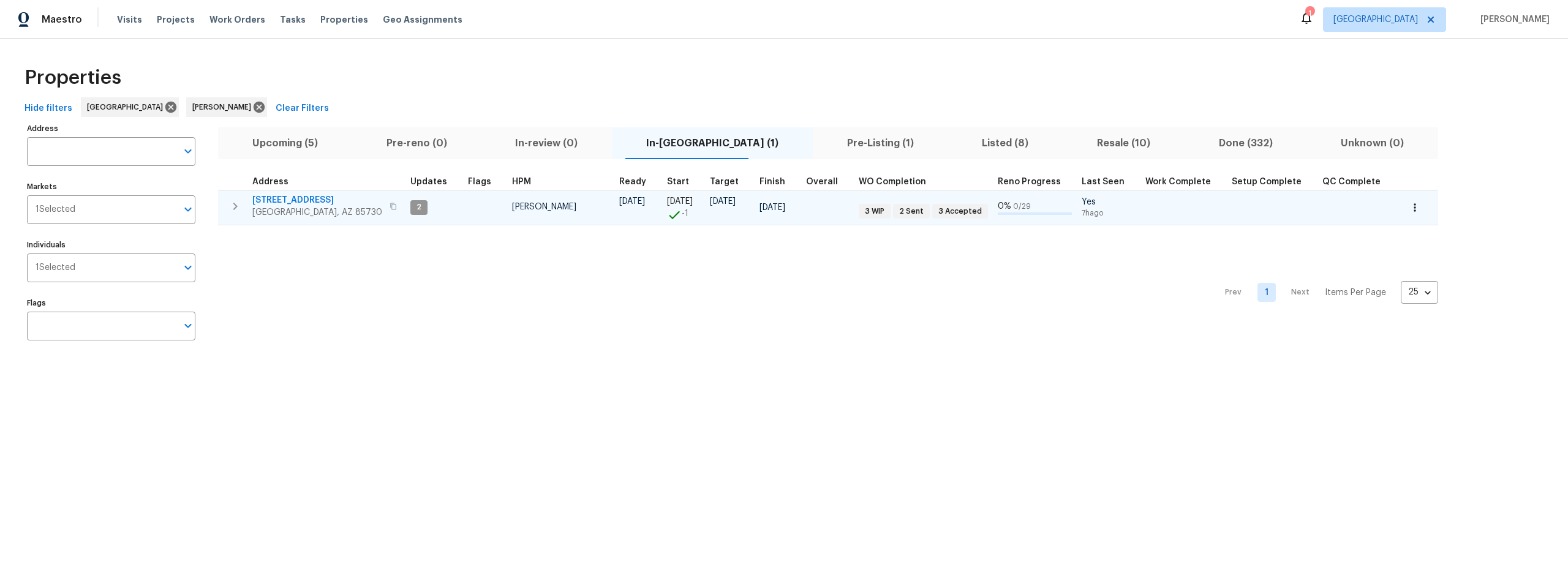
click at [239, 211] on icon "button" at bounding box center [236, 207] width 15 height 15
